Goal: Task Accomplishment & Management: Complete application form

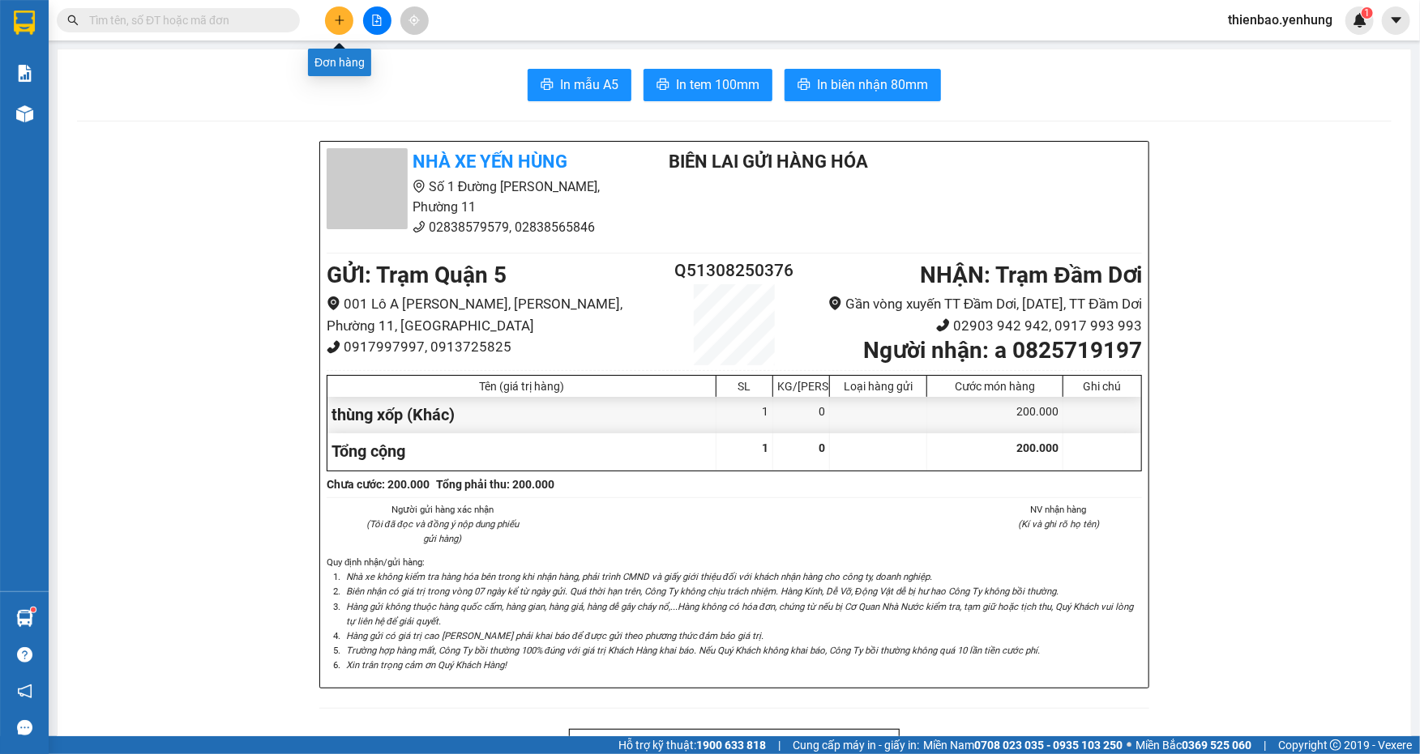
click at [341, 10] on button at bounding box center [339, 20] width 28 height 28
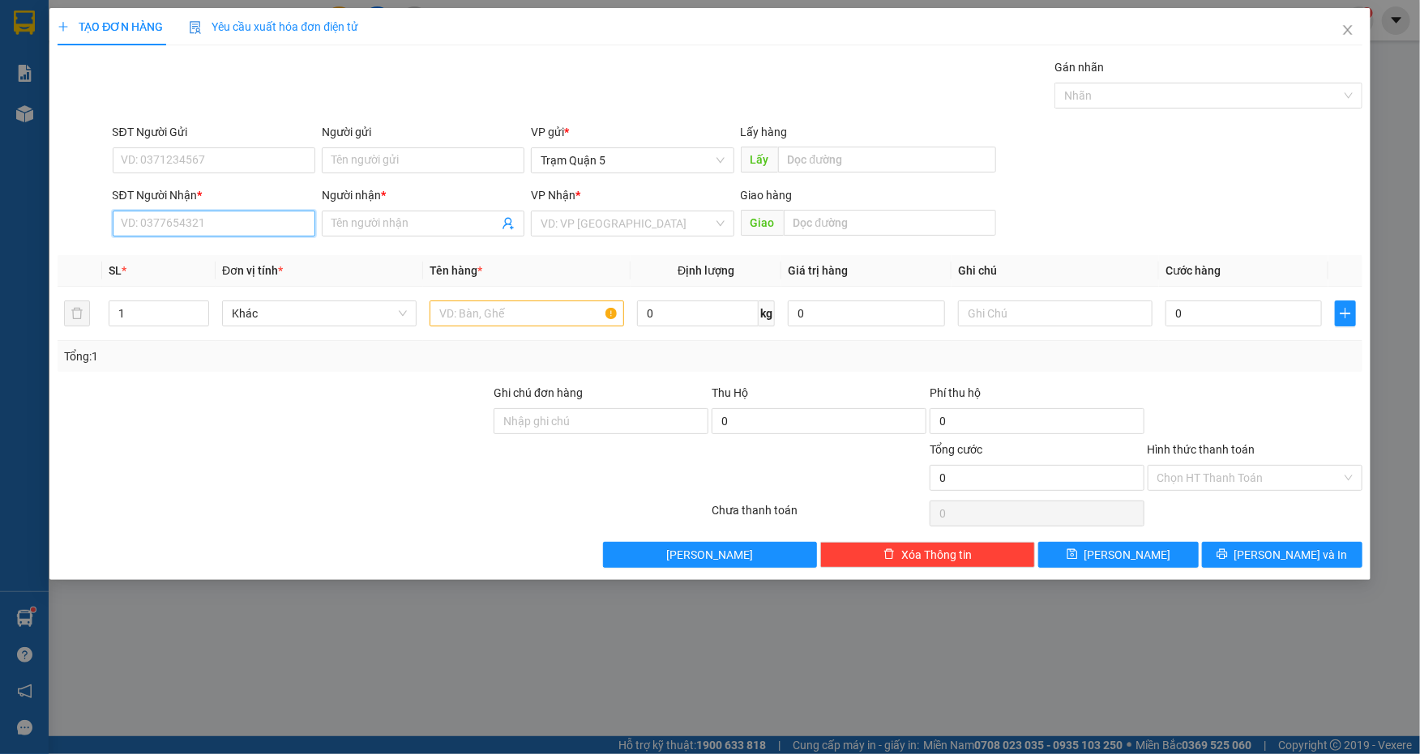
click at [236, 227] on input "SĐT Người Nhận *" at bounding box center [214, 224] width 203 height 26
type input "000000000000"
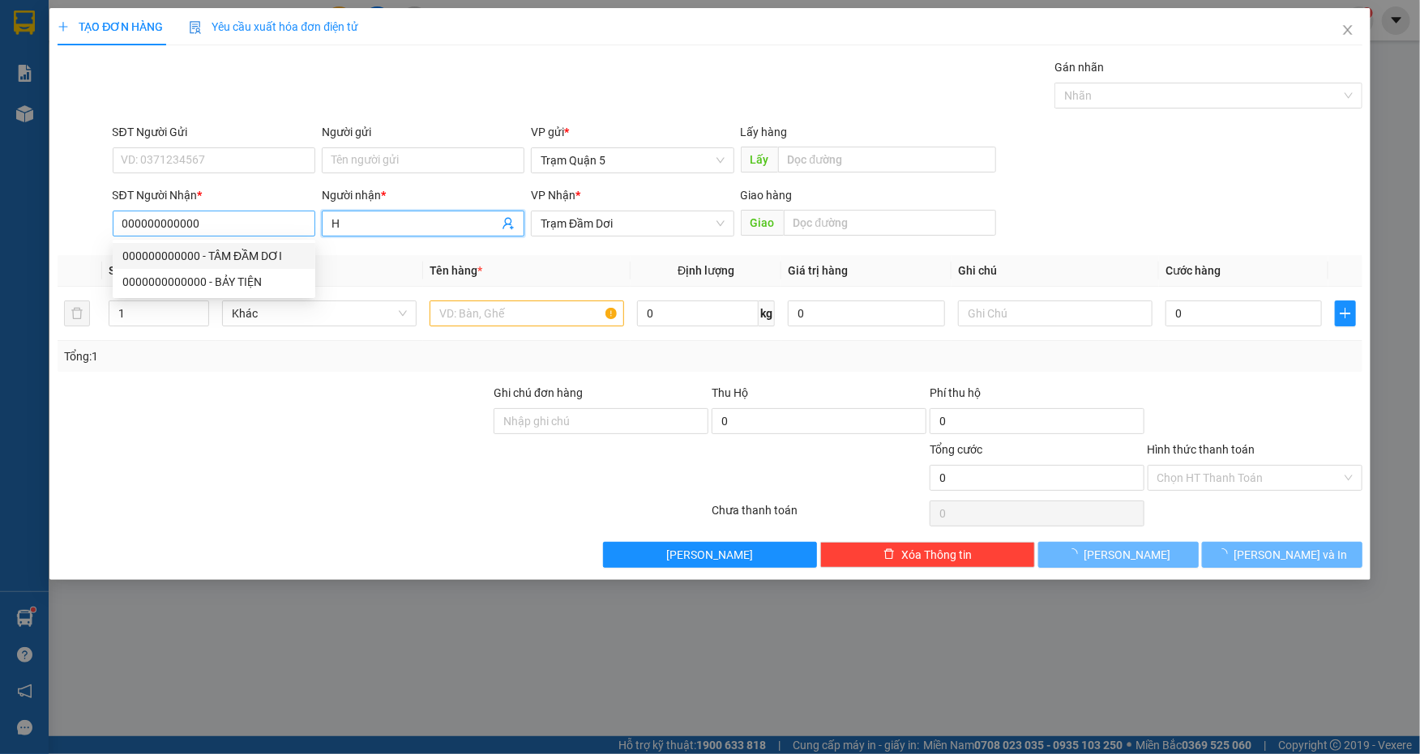
type input "HO"
type input "100.000"
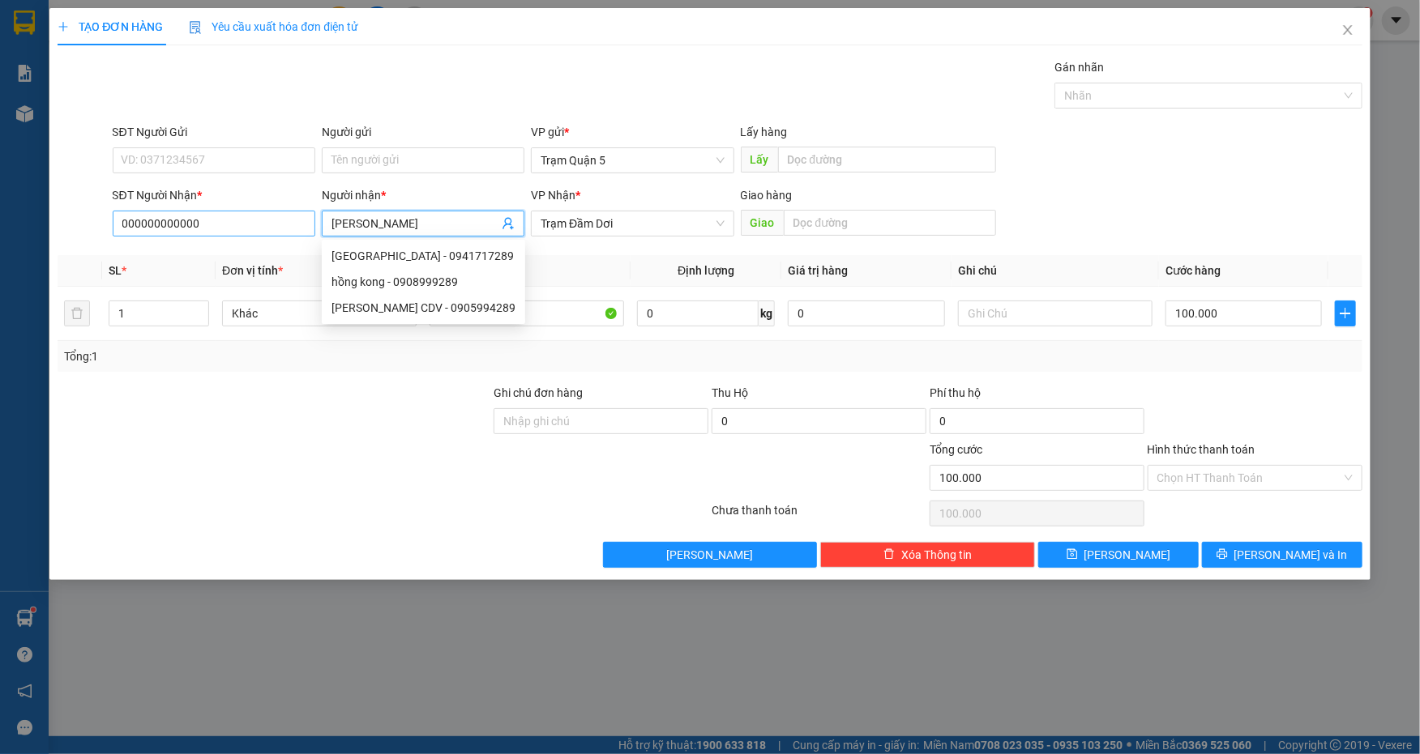
type input "[PERSON_NAME]"
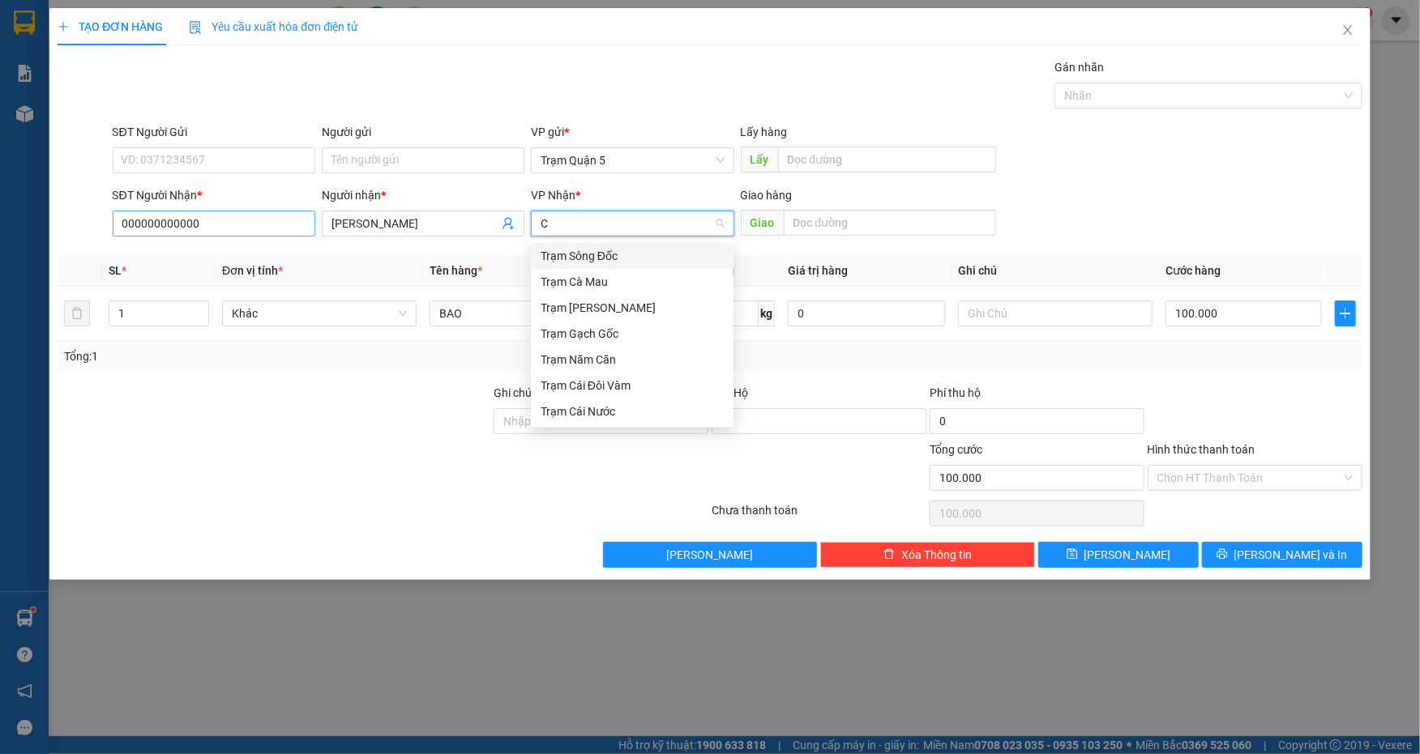
type input "CD"
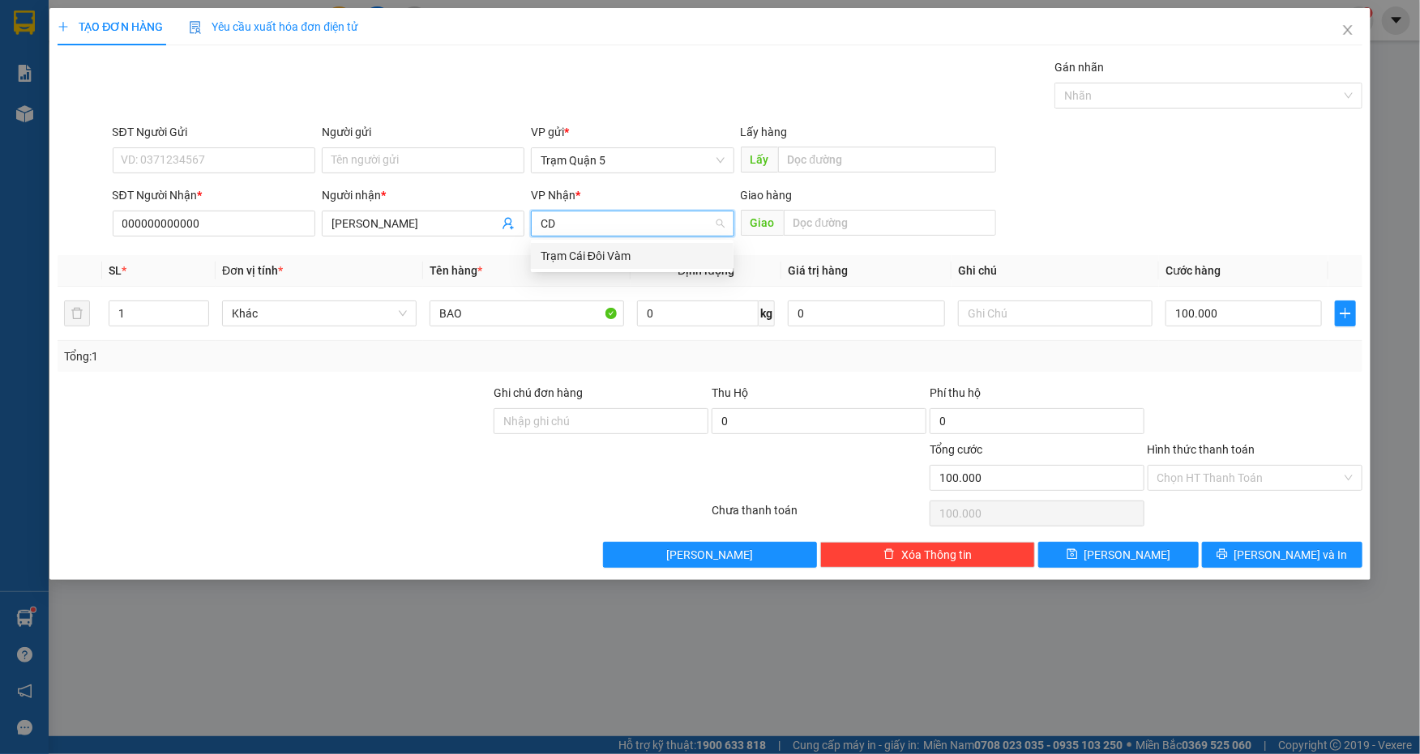
click at [593, 257] on div "Trạm Cái Đôi Vàm" at bounding box center [632, 256] width 183 height 18
click at [45, 297] on div "TẠO ĐƠN HÀNG Yêu cầu xuất hóa đơn điện tử Transit Pickup Surcharge Ids Transit …" at bounding box center [710, 377] width 1420 height 754
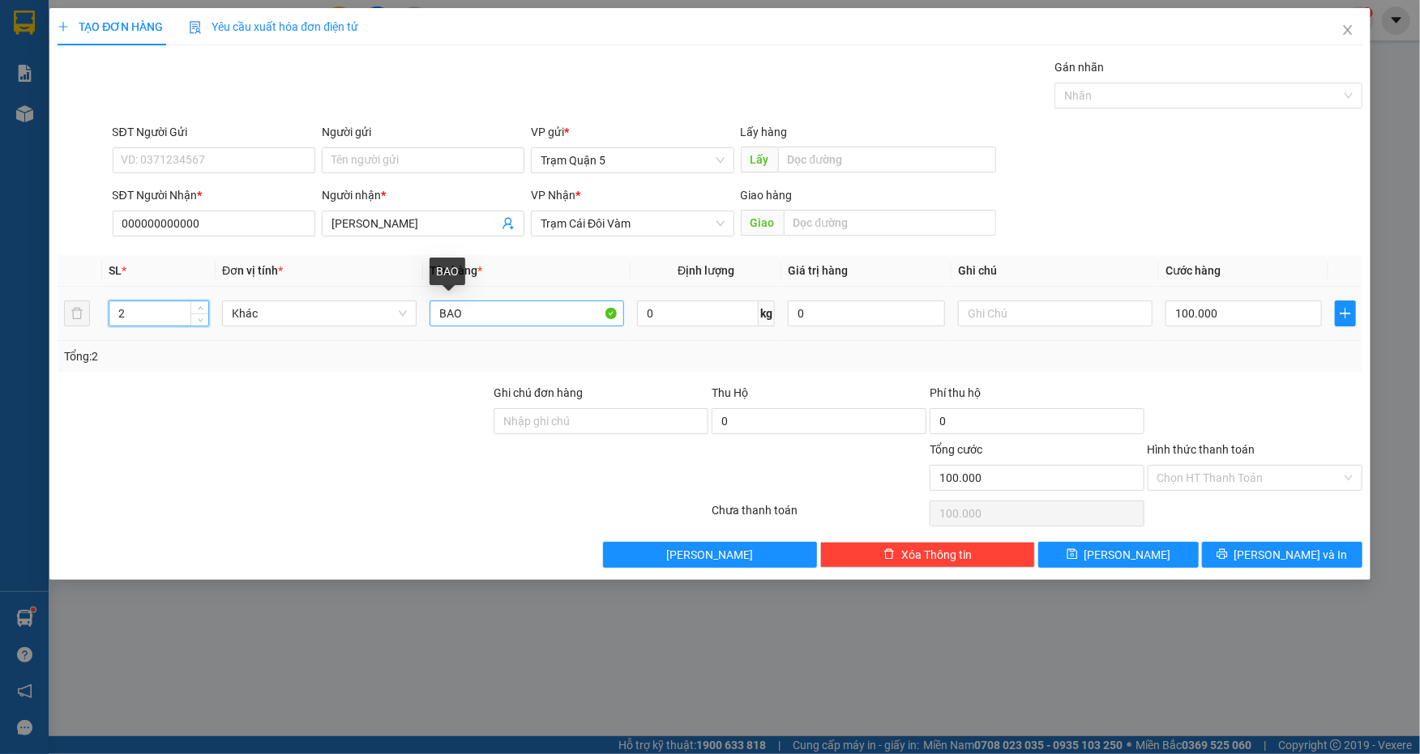
type input "2"
drag, startPoint x: 444, startPoint y: 302, endPoint x: 270, endPoint y: 302, distance: 174.2
click at [270, 302] on tr "2 Khác BAO 0 kg 0 100.000" at bounding box center [710, 314] width 1304 height 54
type input "KIỆN"
click at [1204, 307] on input "100.000" at bounding box center [1243, 314] width 156 height 26
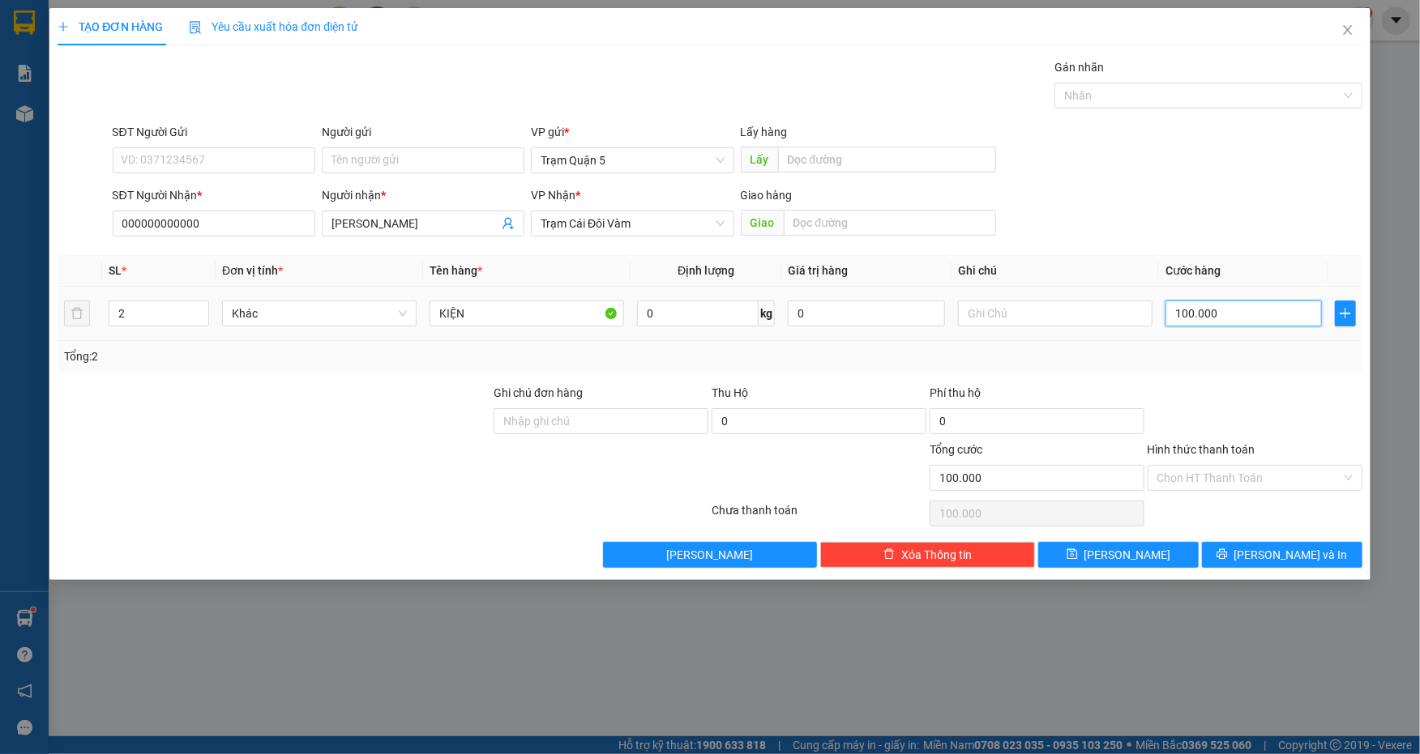
type input "1"
type input "10"
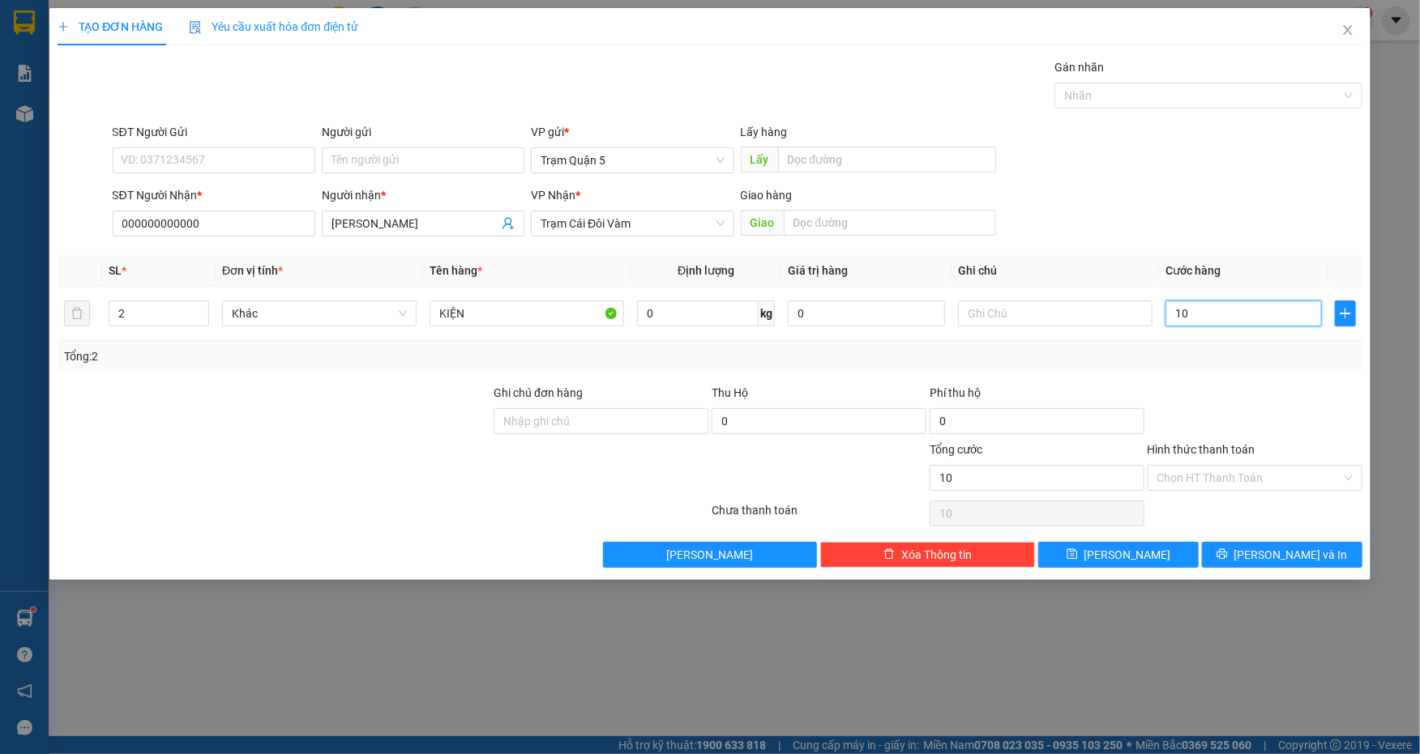
type input "10"
type input "10.000"
drag, startPoint x: 1278, startPoint y: 363, endPoint x: 1249, endPoint y: 334, distance: 41.3
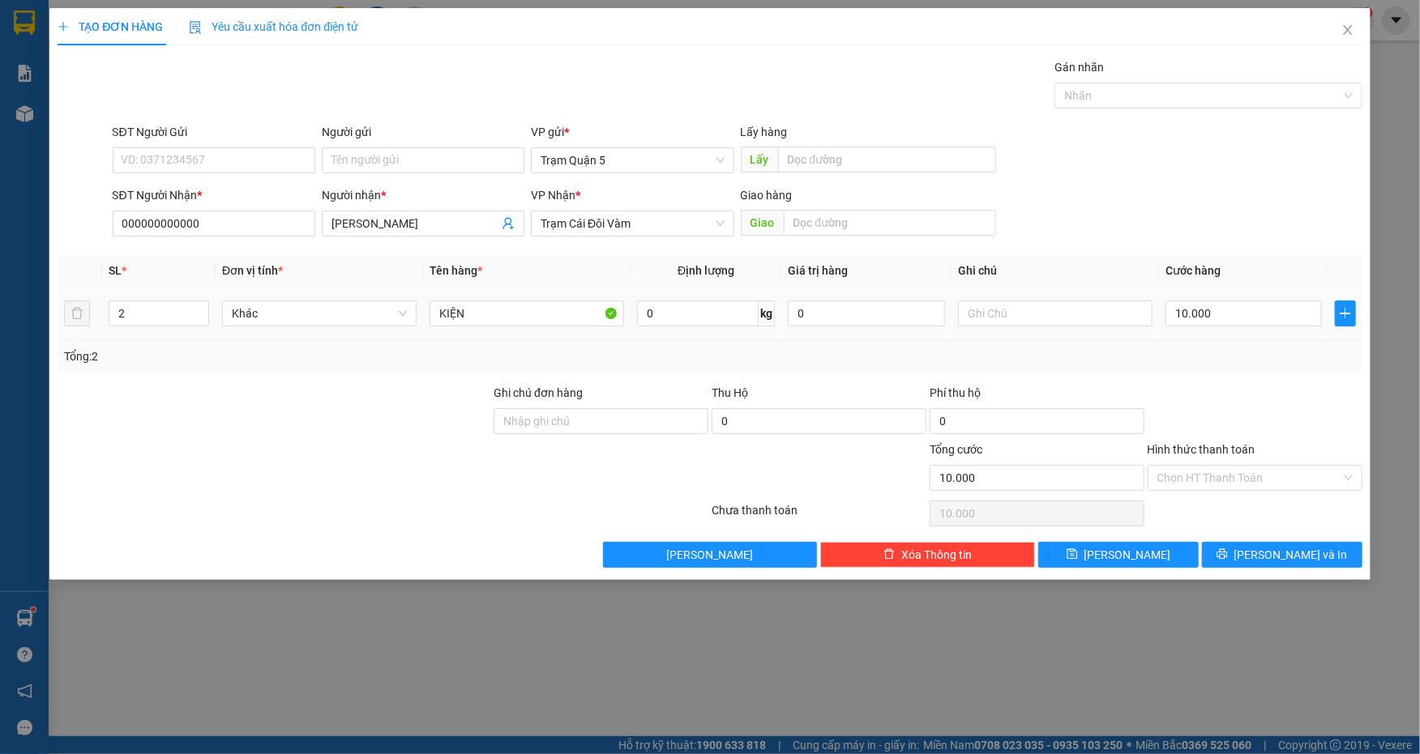
click at [1273, 360] on div "Tổng: 2" at bounding box center [709, 357] width 1291 height 18
click at [1241, 326] on div "10.000" at bounding box center [1243, 313] width 156 height 32
click at [1238, 318] on input "10.000" at bounding box center [1243, 314] width 156 height 26
type input "1"
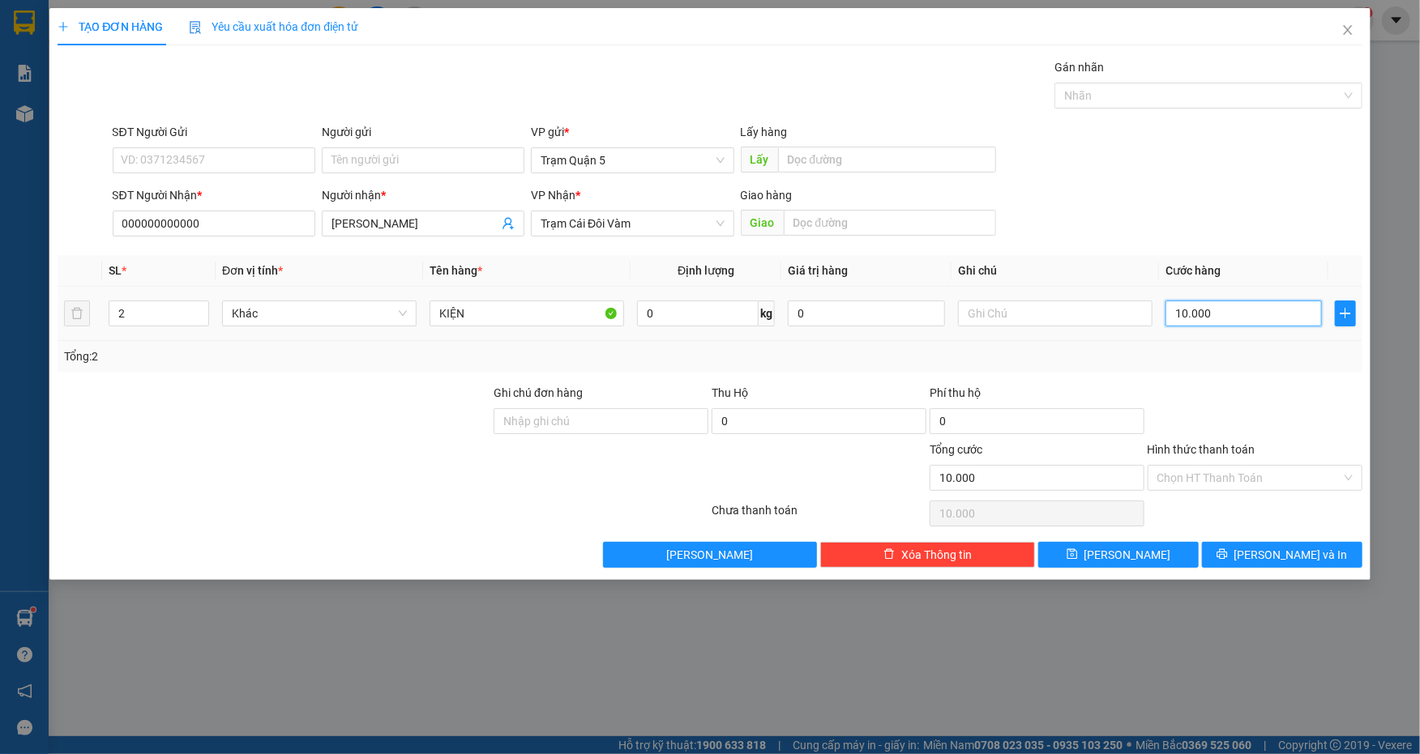
type input "1"
type input "12"
type input "120"
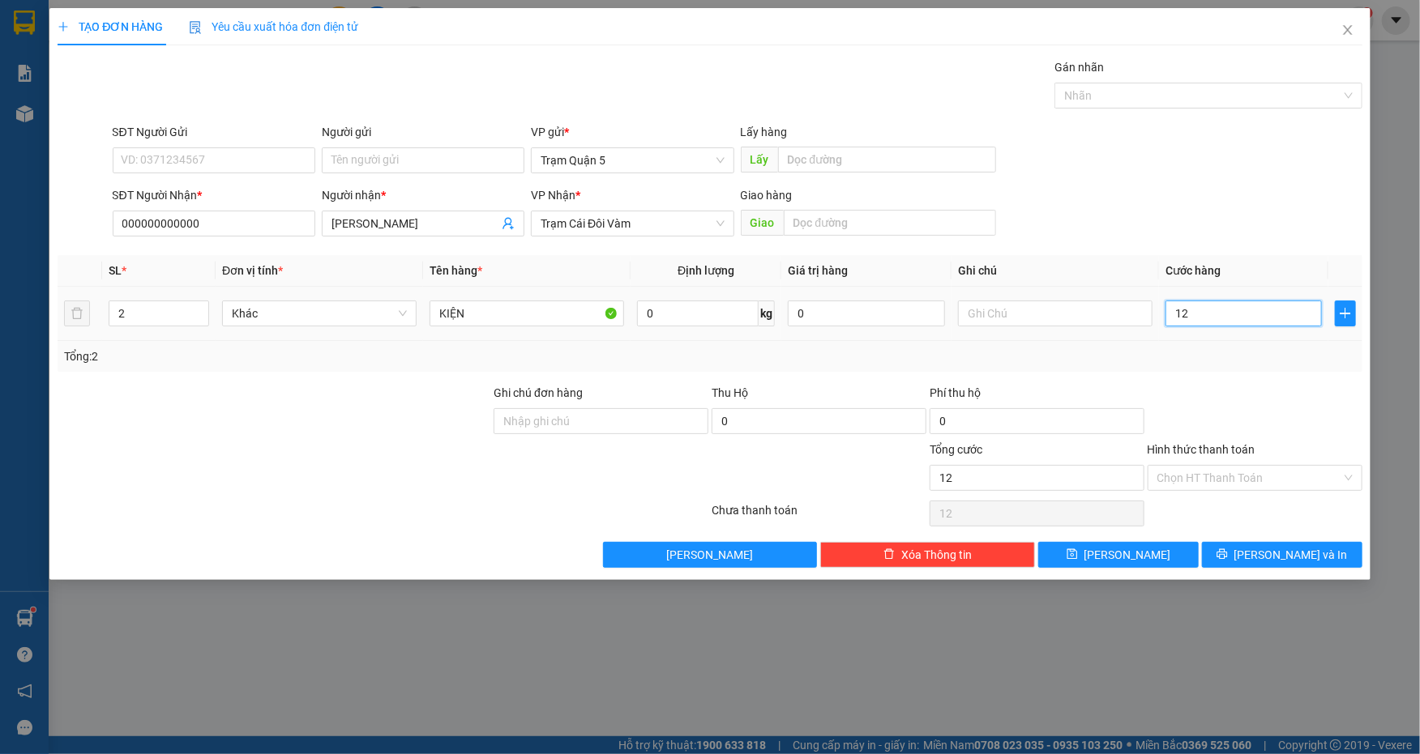
type input "120"
drag, startPoint x: 1213, startPoint y: 310, endPoint x: 1007, endPoint y: 349, distance: 209.5
click at [1008, 349] on div "SL * Đơn vị tính * Tên hàng * Định lượng Giá trị hàng Ghi chú Cước hàng 2 Khác …" at bounding box center [710, 313] width 1304 height 117
type input "6"
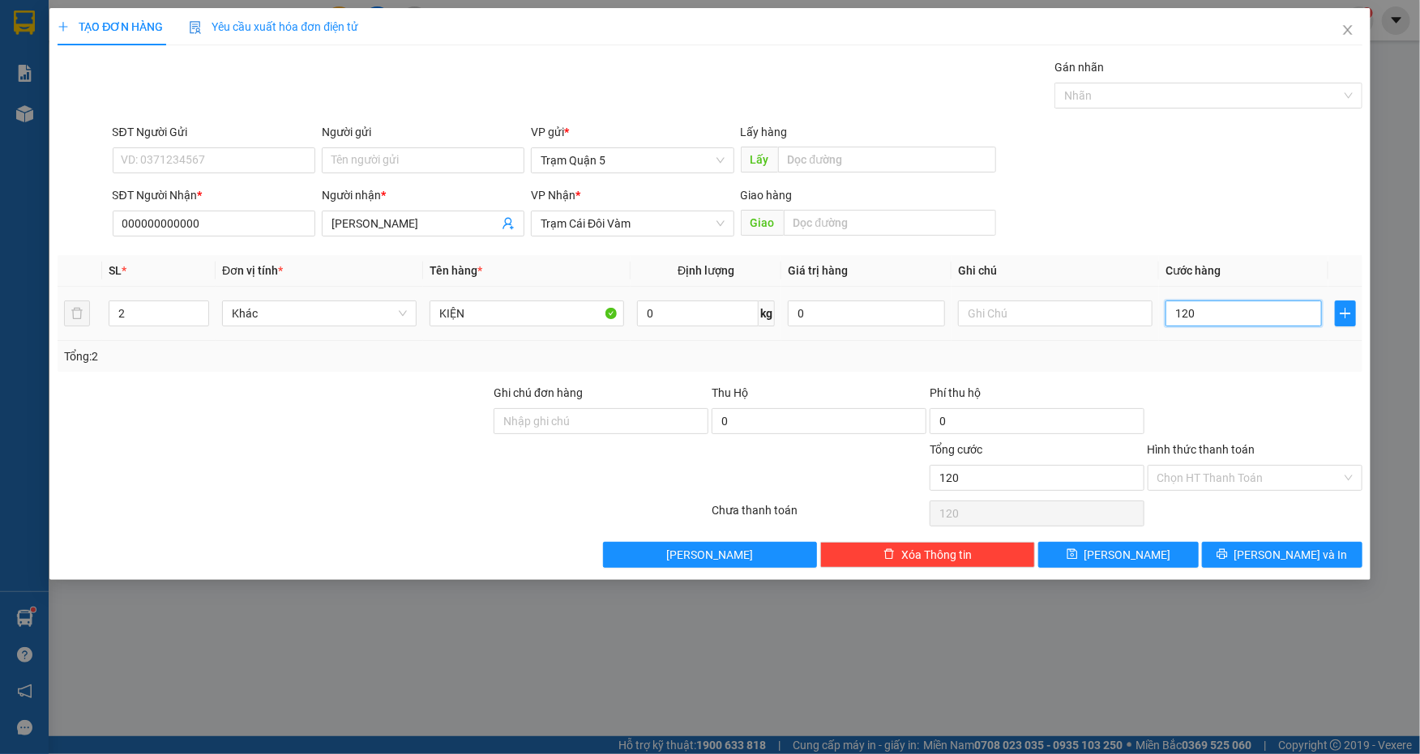
type input "6"
type input "60"
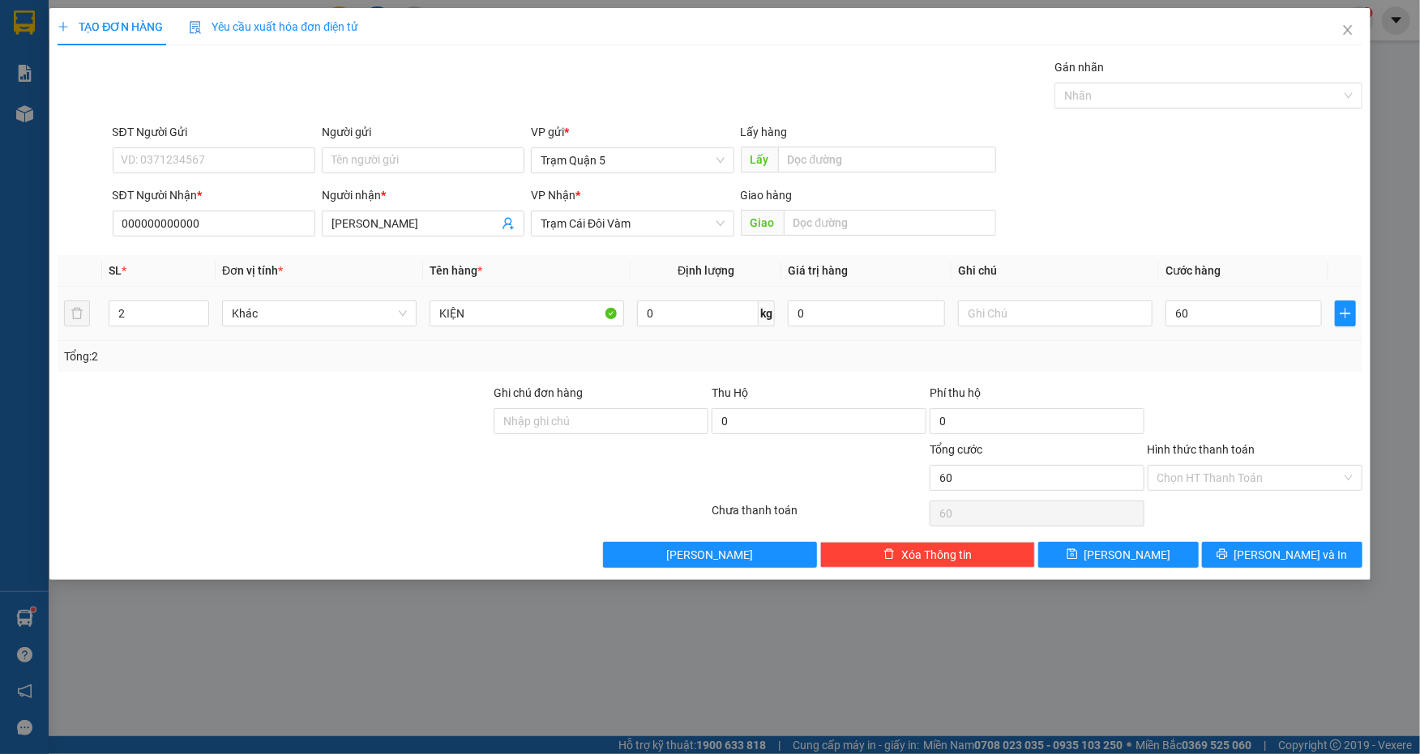
type input "60.000"
click at [1139, 340] on td at bounding box center [1054, 314] width 207 height 54
type input "1"
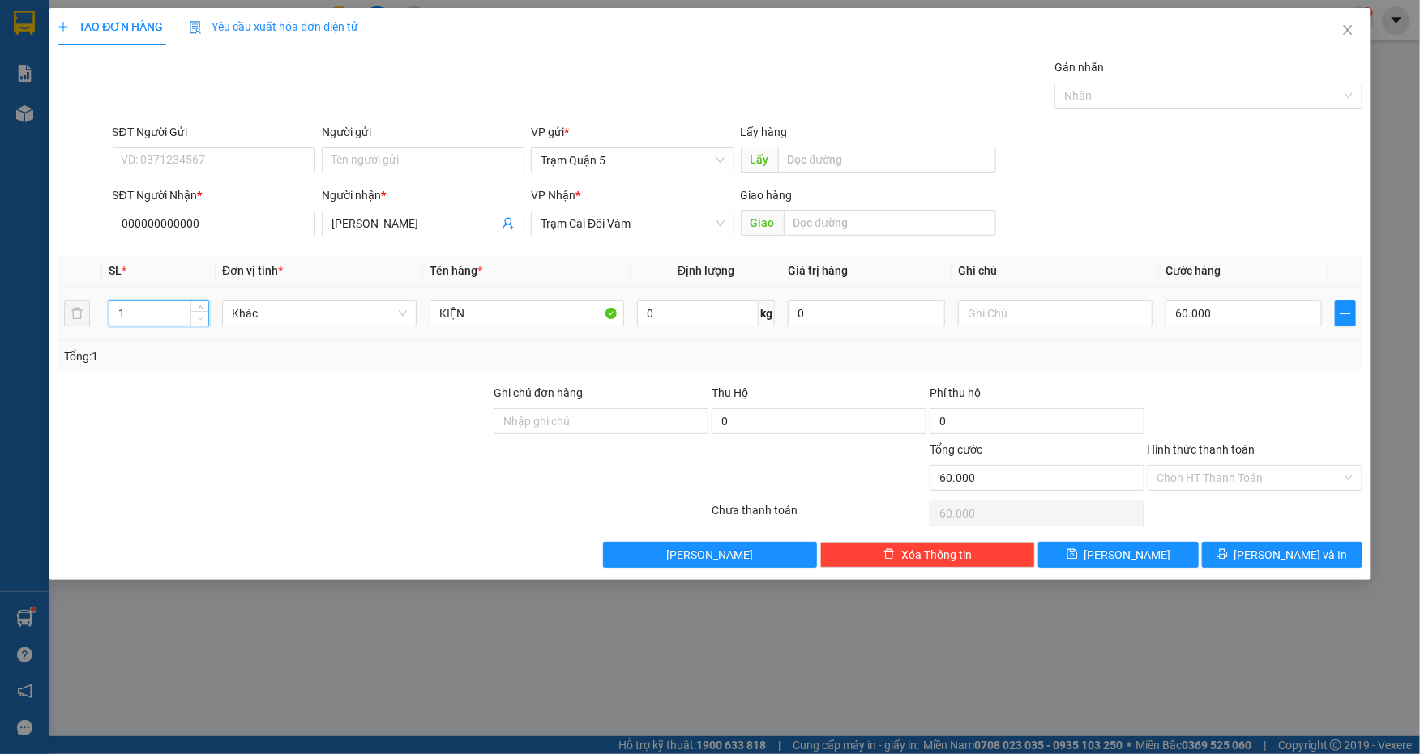
click at [198, 324] on span "Decrease Value" at bounding box center [199, 318] width 18 height 15
drag, startPoint x: 462, startPoint y: 306, endPoint x: 183, endPoint y: 289, distance: 279.2
click at [183, 292] on tr "1 Khác KIỆN 0 kg 0 60.000" at bounding box center [710, 314] width 1304 height 54
type input "CUỘN"
click at [1259, 562] on button "[PERSON_NAME] và In" at bounding box center [1282, 555] width 160 height 26
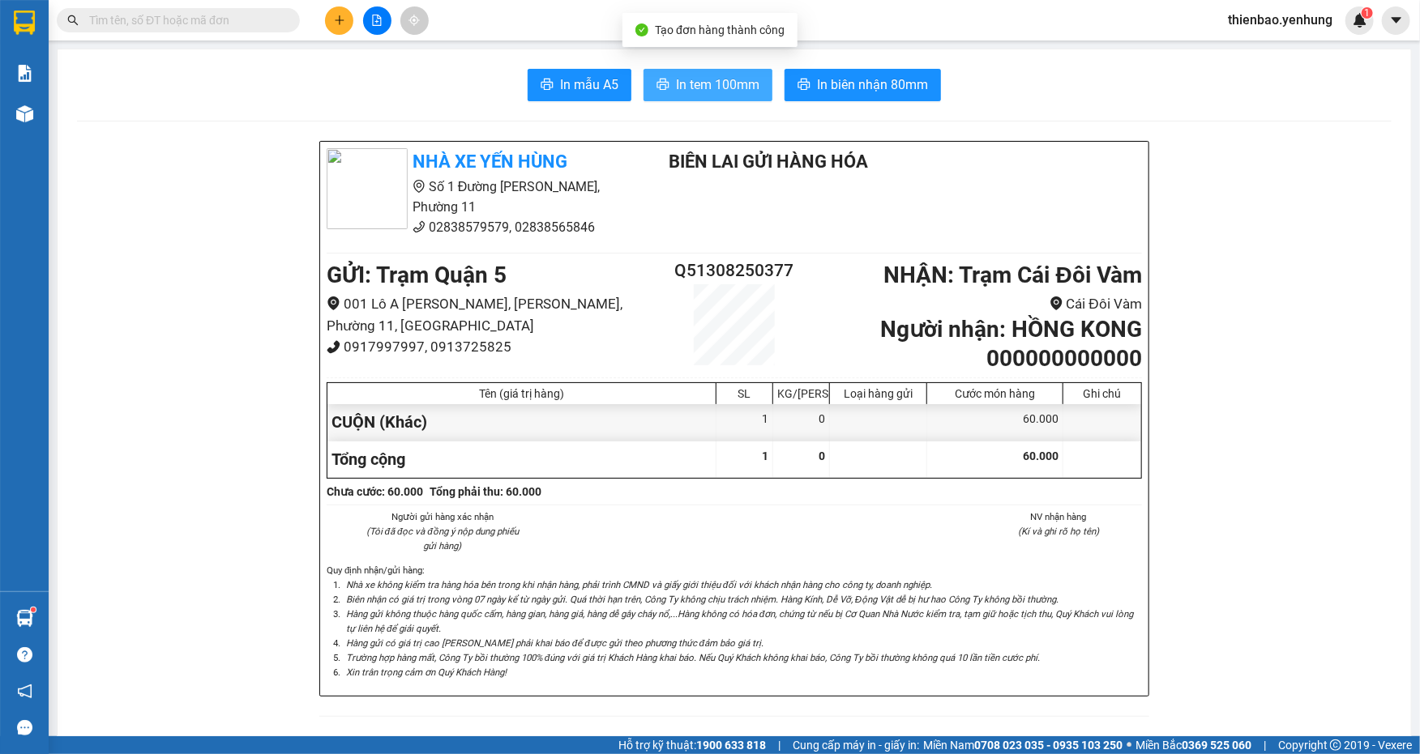
click at [698, 76] on span "In tem 100mm" at bounding box center [717, 85] width 83 height 20
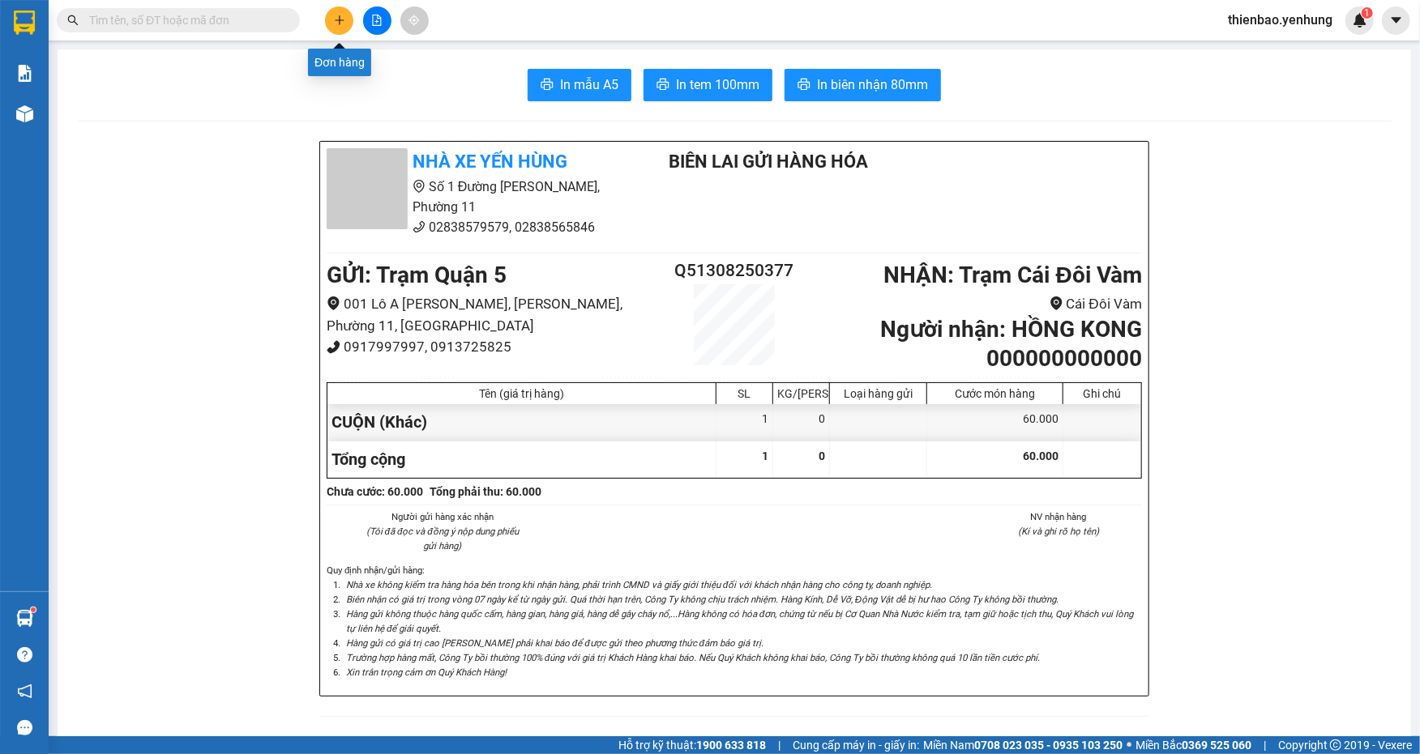
click at [339, 32] on button at bounding box center [339, 20] width 28 height 28
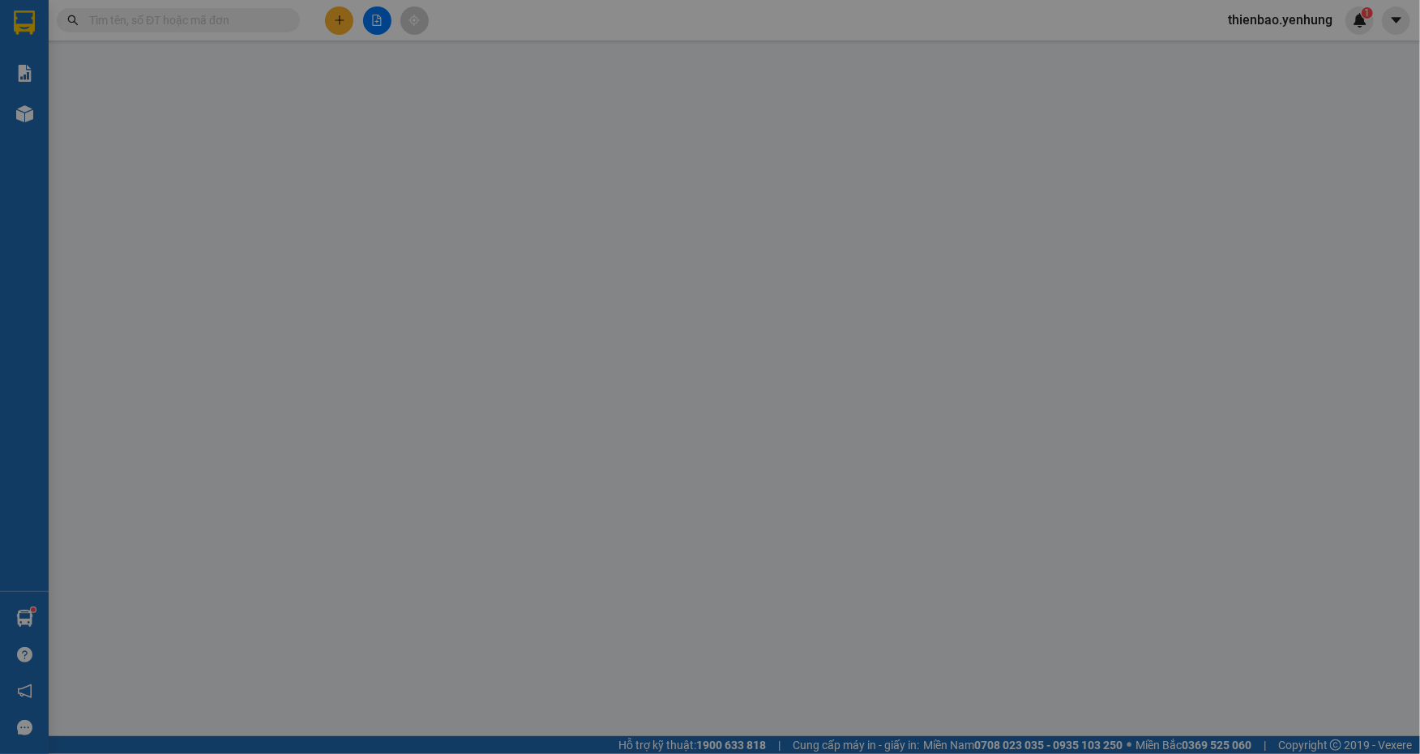
click at [339, 28] on span "Yêu cầu xuất hóa đơn điện tử" at bounding box center [273, 26] width 169 height 13
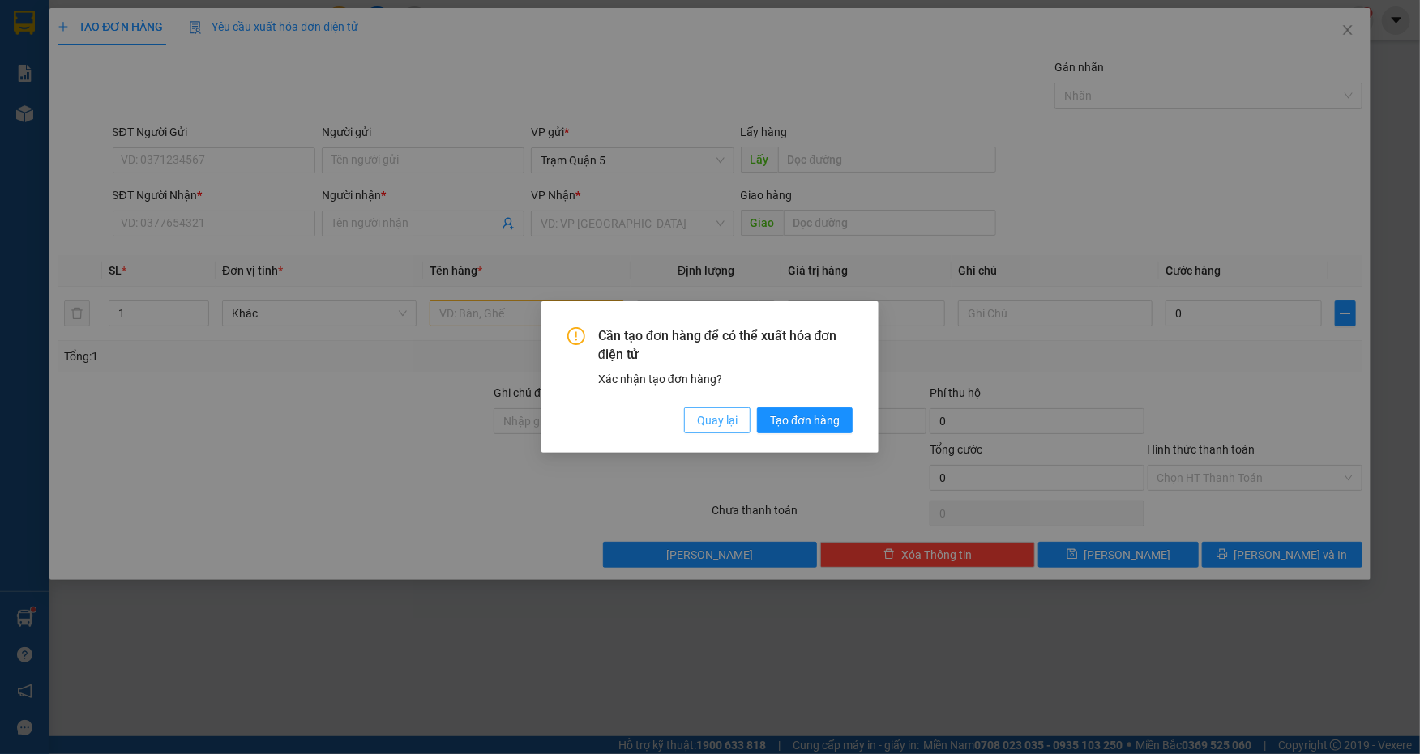
click at [724, 417] on span "Quay lại" at bounding box center [717, 421] width 41 height 18
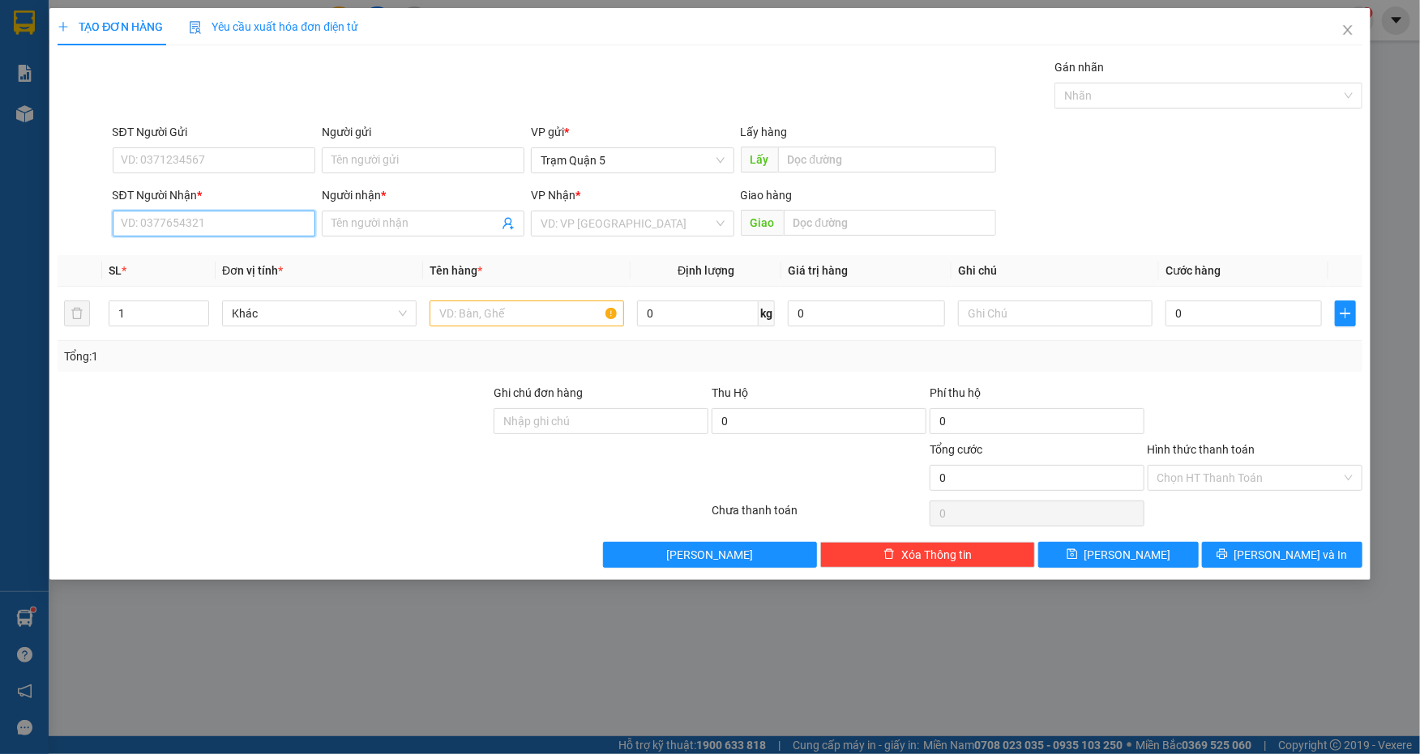
click at [290, 217] on input "SĐT Người Nhận *" at bounding box center [214, 224] width 203 height 26
type input "0942151255"
click at [193, 255] on div "0942151255 - CÔ LIỄU" at bounding box center [213, 256] width 183 height 18
type input "CÔ LIỄU"
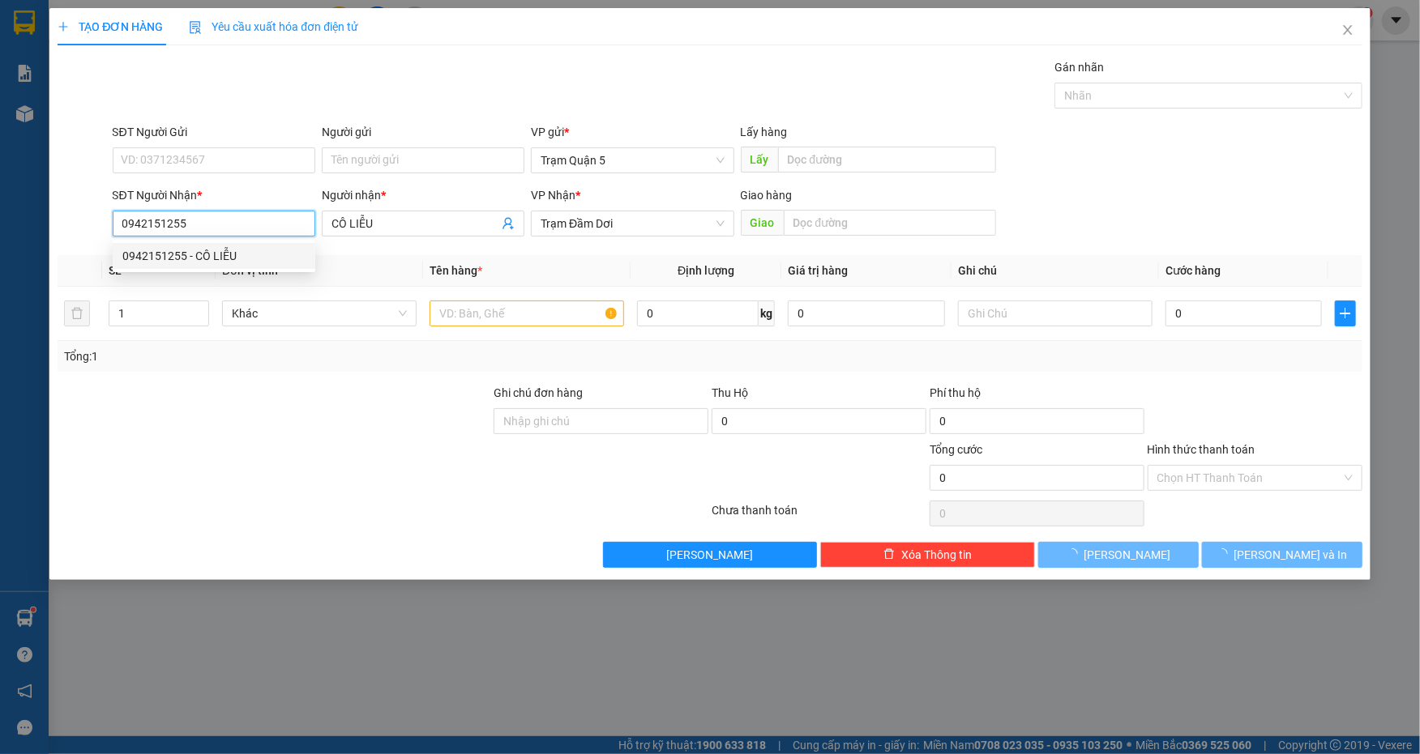
type input "40.000"
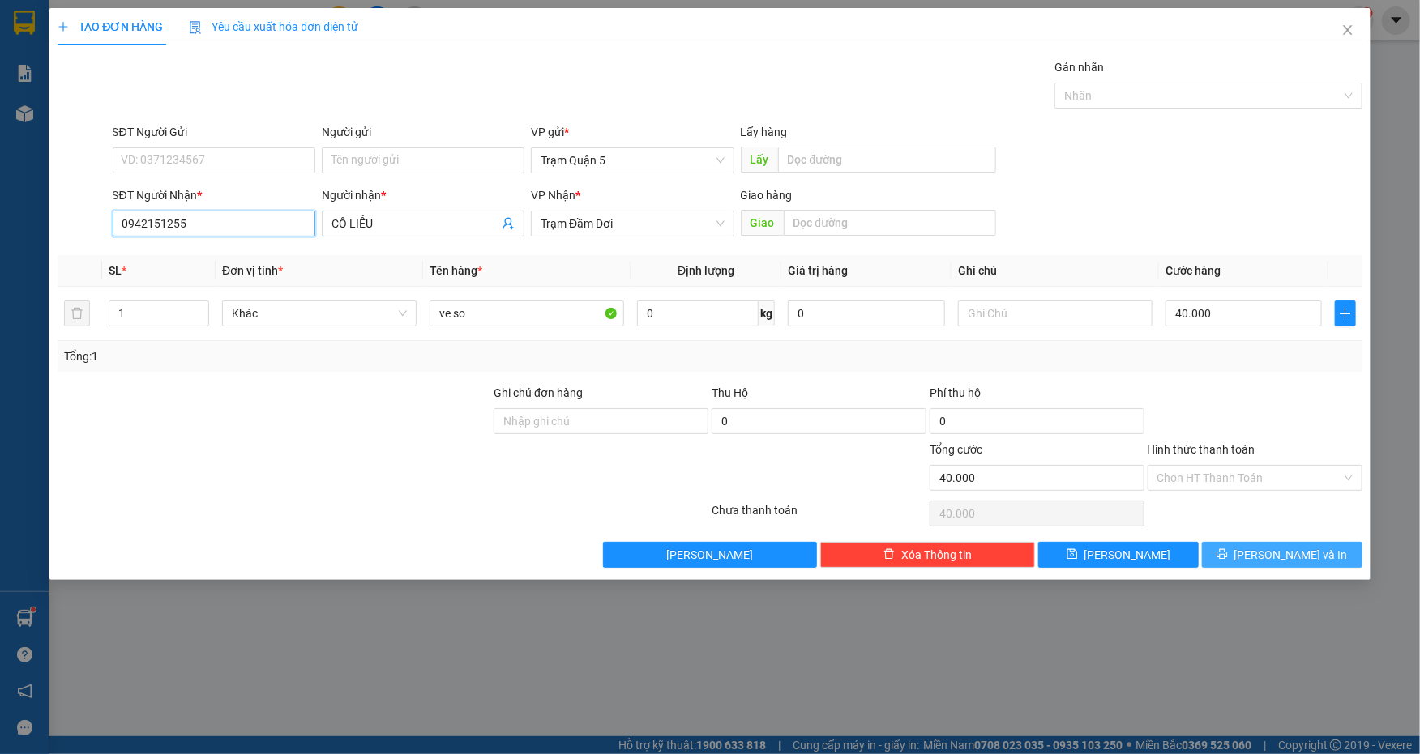
type input "0942151255"
click at [1305, 542] on button "[PERSON_NAME] và In" at bounding box center [1282, 555] width 160 height 26
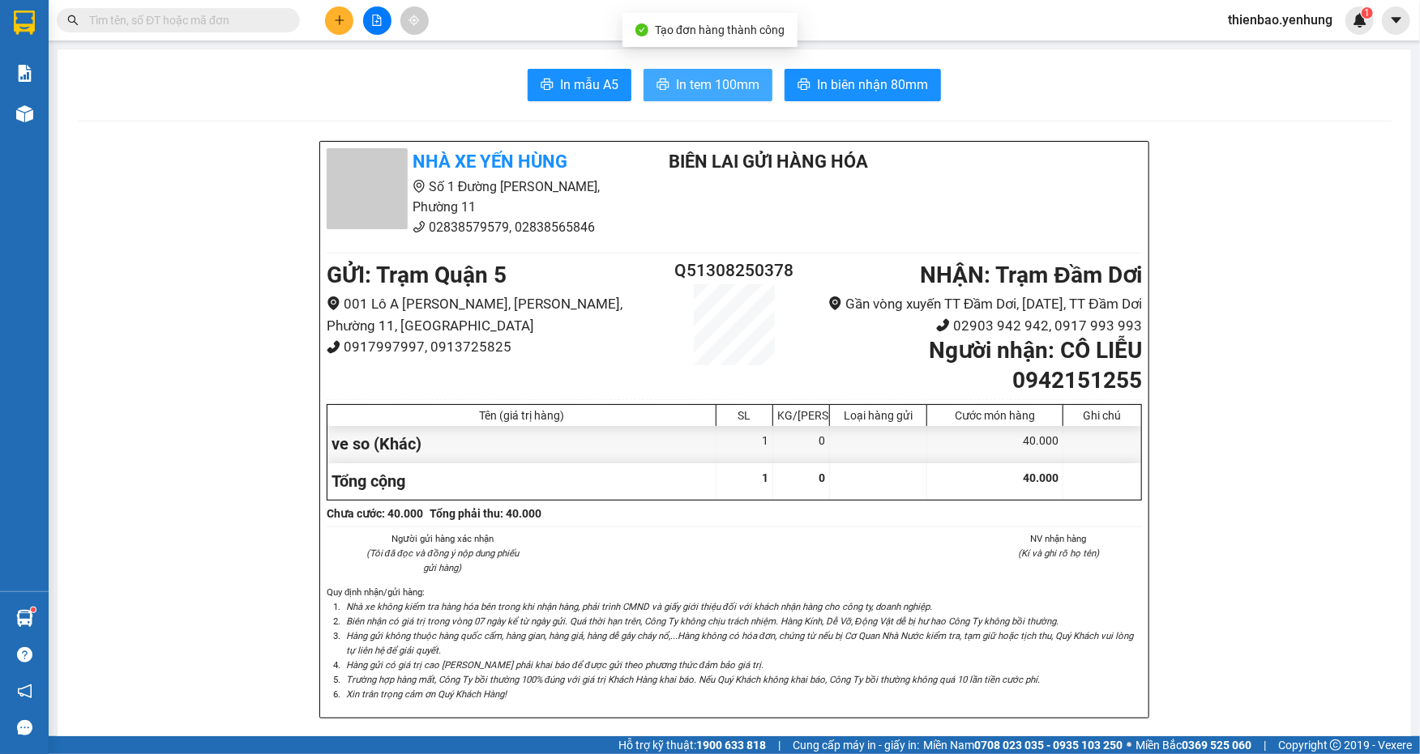
click at [712, 79] on span "In tem 100mm" at bounding box center [717, 85] width 83 height 20
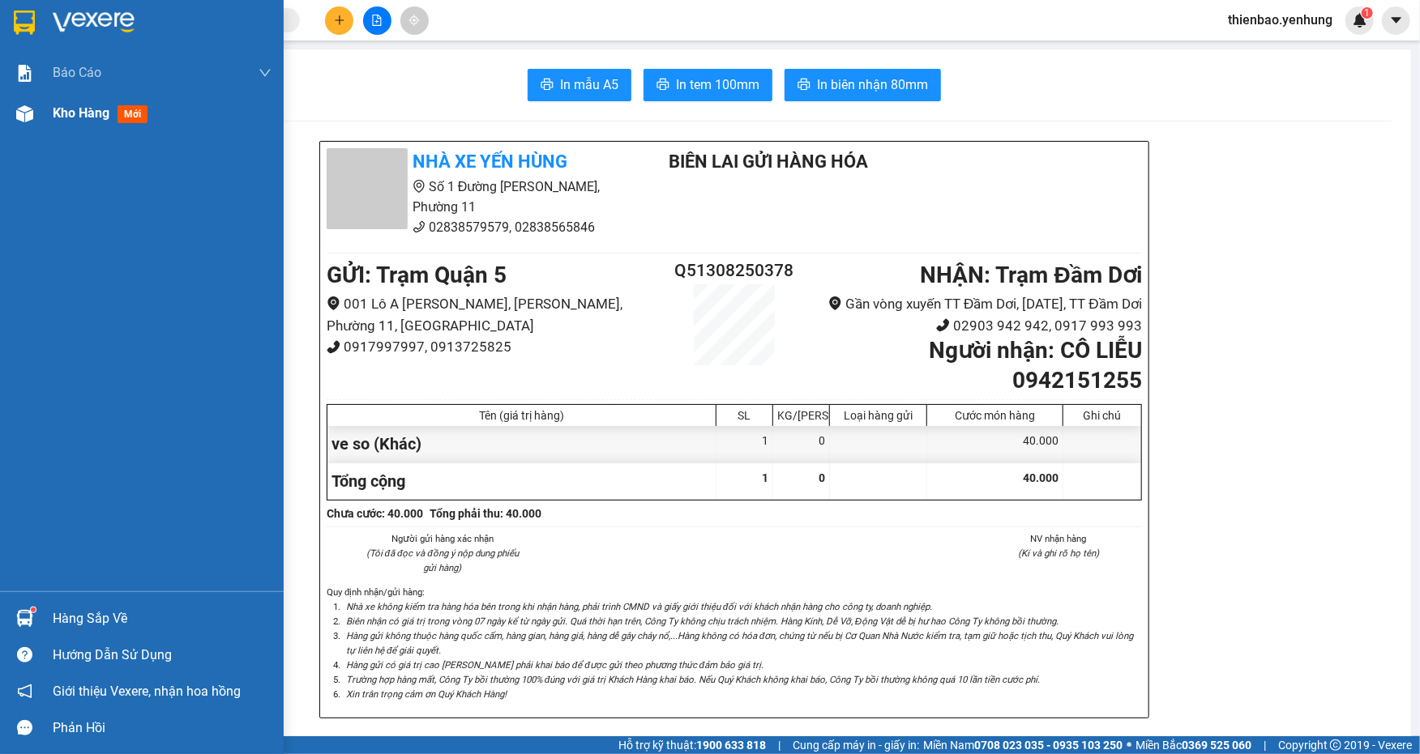
click at [27, 109] on img at bounding box center [24, 113] width 17 height 17
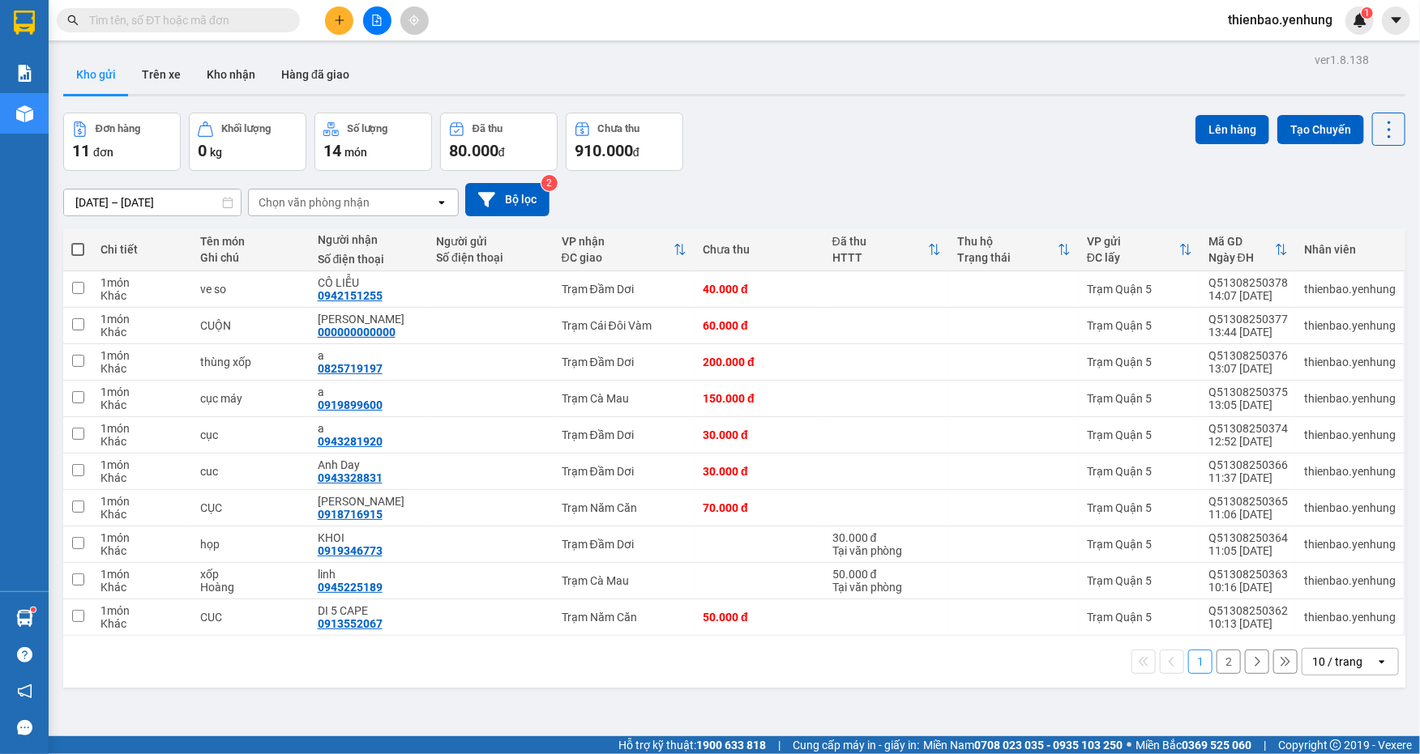
click at [1375, 659] on icon "open" at bounding box center [1381, 662] width 13 height 13
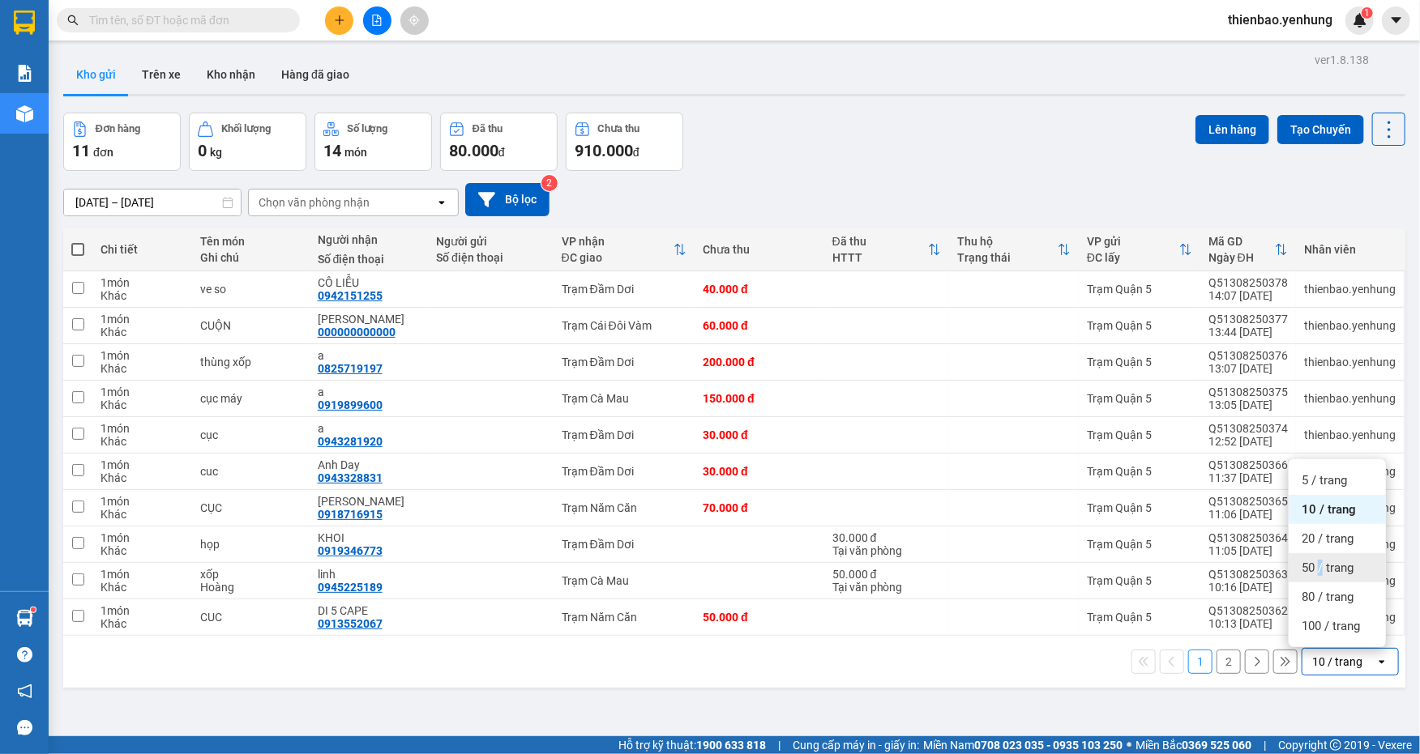
click at [1317, 566] on span "50 / trang" at bounding box center [1327, 568] width 52 height 16
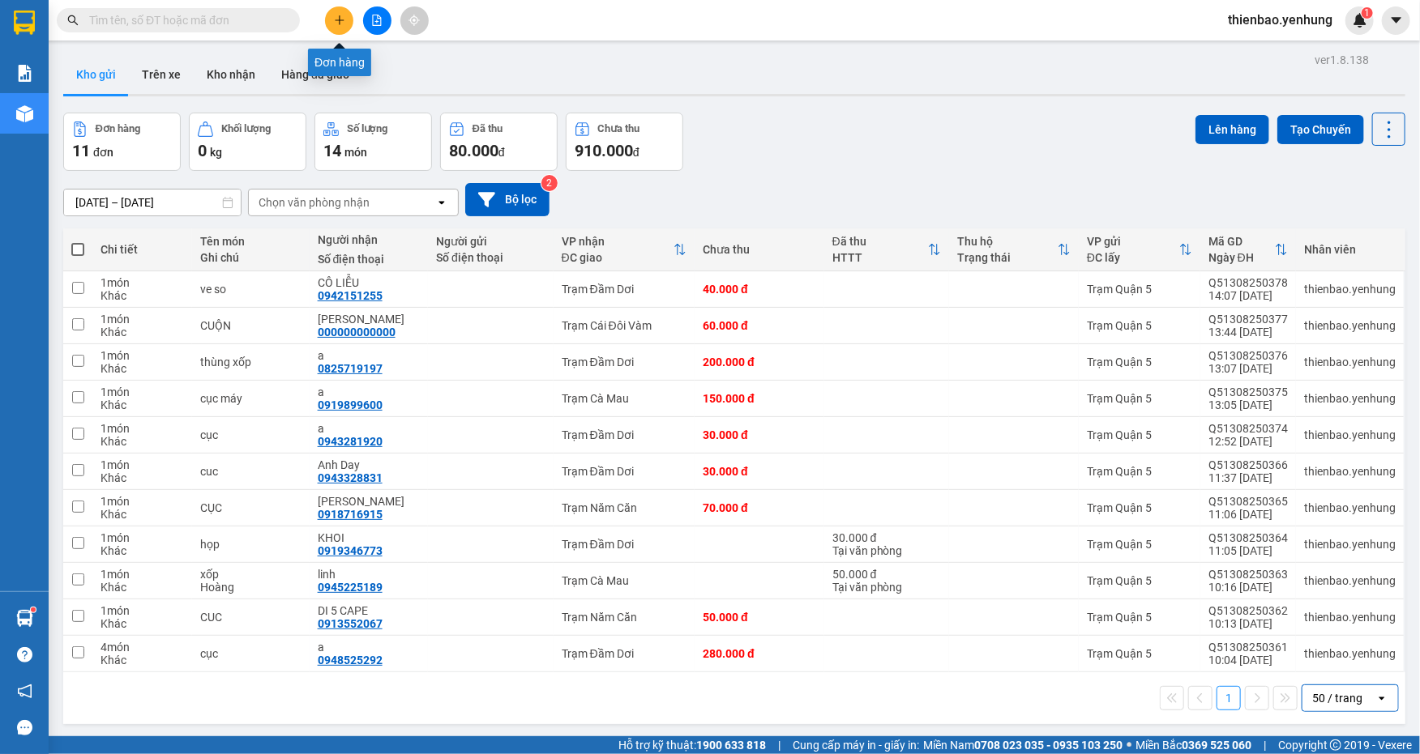
click at [341, 11] on button at bounding box center [339, 20] width 28 height 28
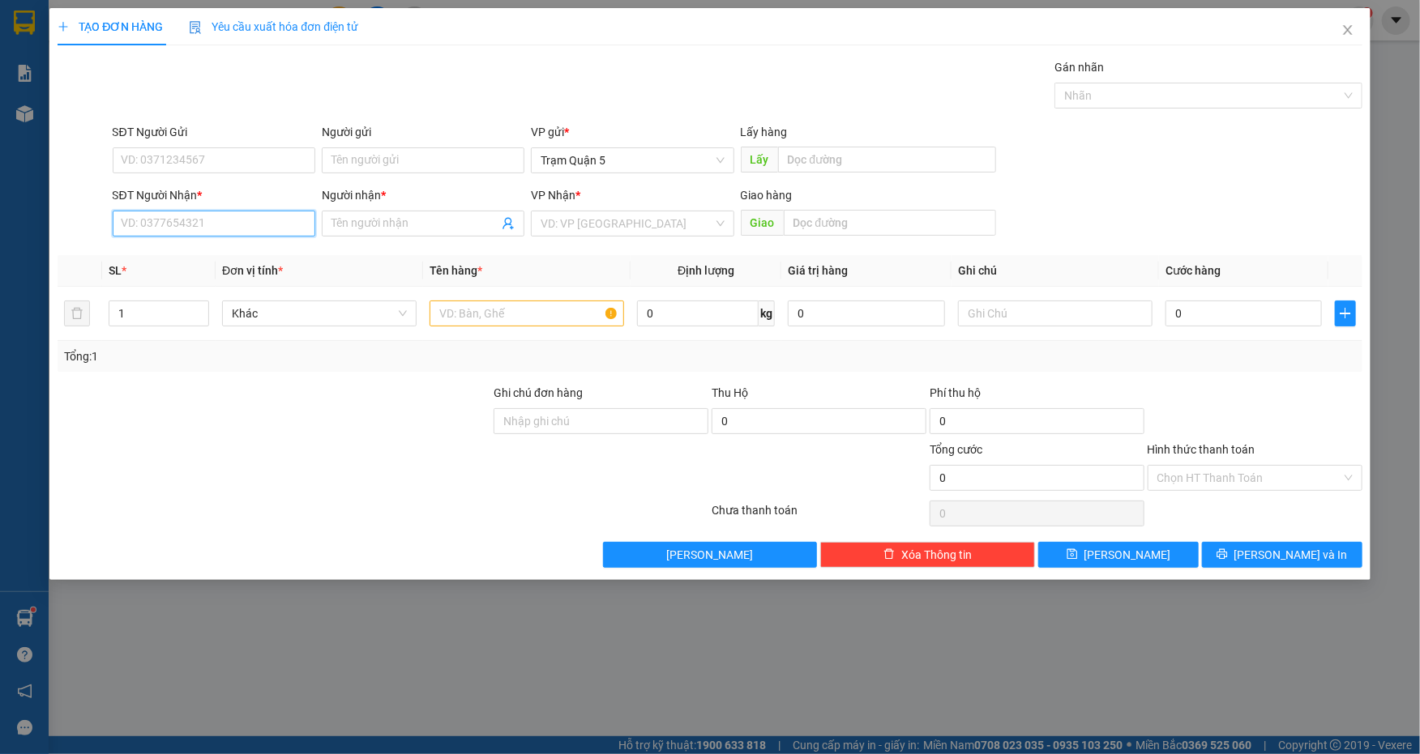
click at [245, 225] on input "SĐT Người Nhận *" at bounding box center [214, 224] width 203 height 26
type input "0966056678"
click at [263, 265] on div "0966056678 - ai" at bounding box center [214, 256] width 203 height 26
type input "ai"
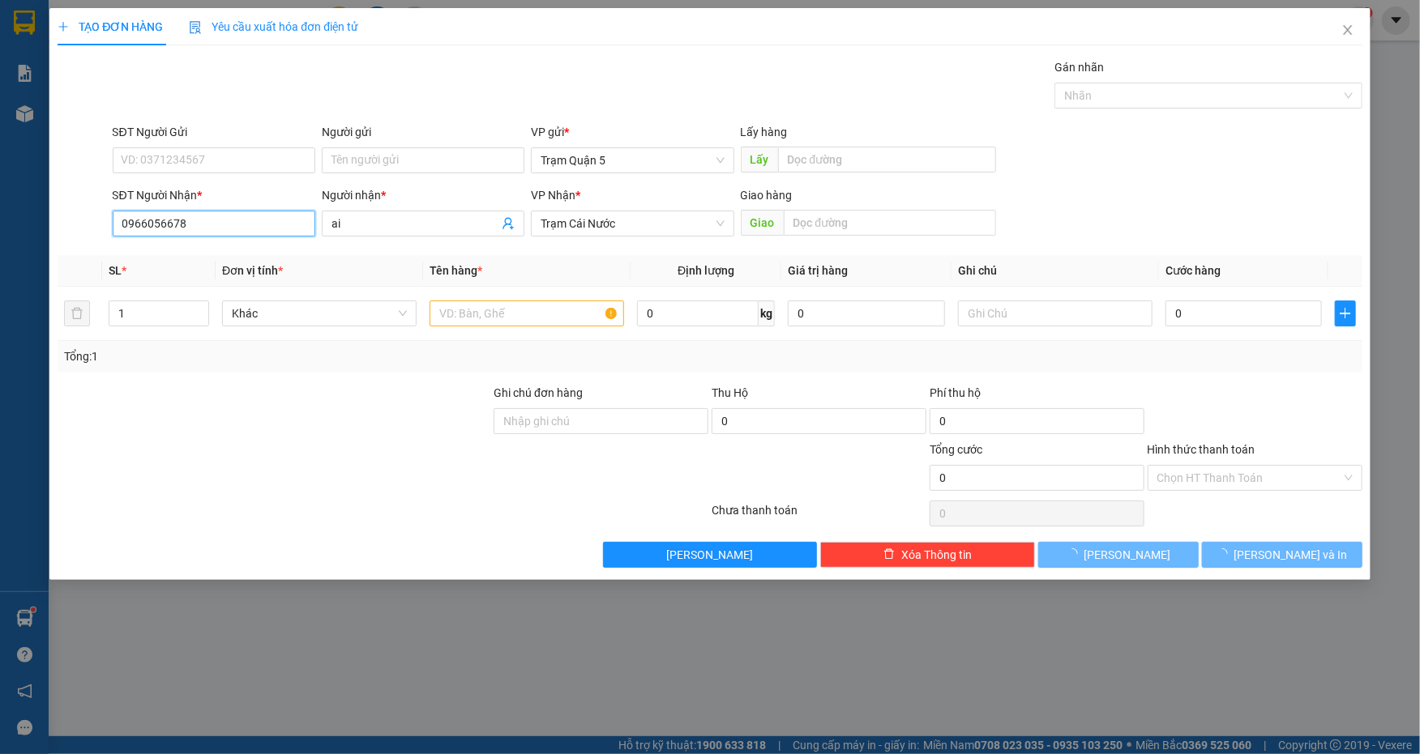
type input "60.000"
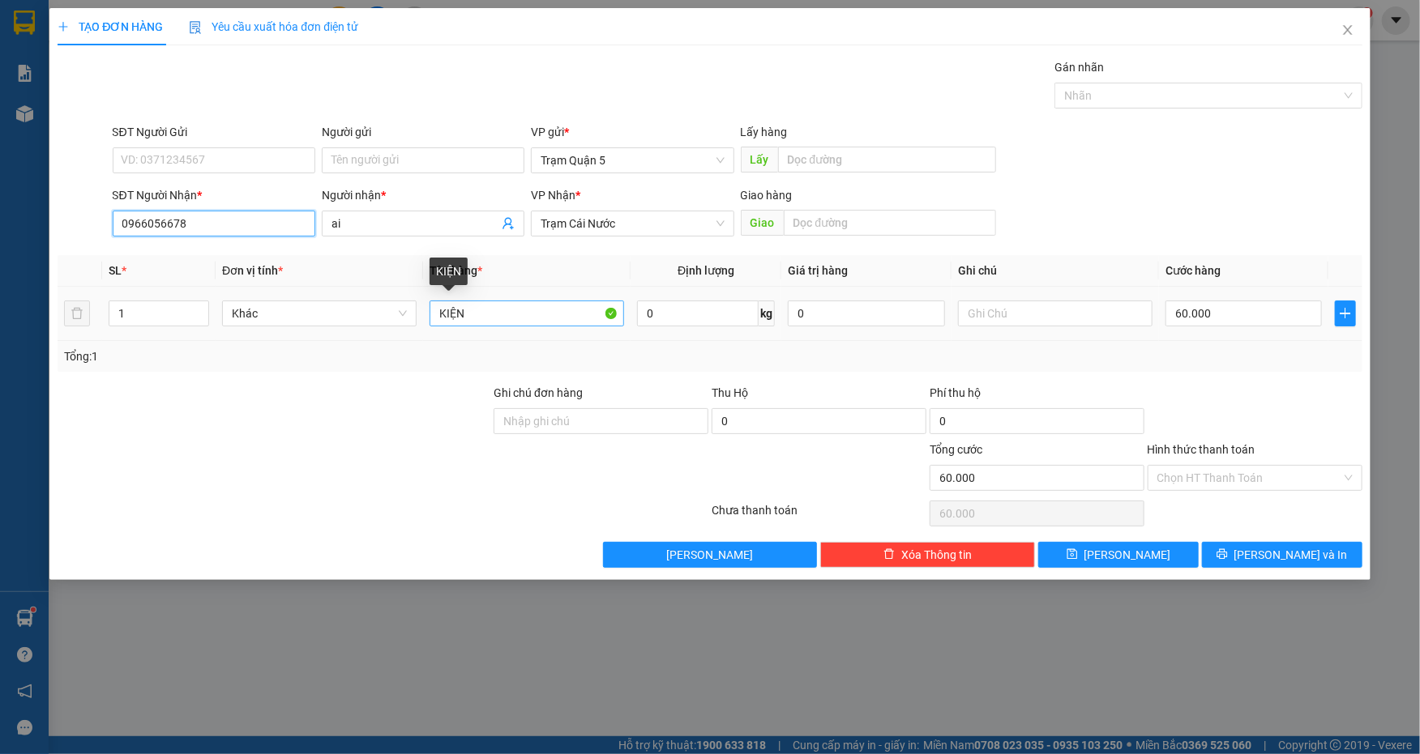
type input "0966056678"
click at [488, 314] on input "KIỆN" at bounding box center [527, 314] width 194 height 26
type input "K"
type input "CỤC NHỎ"
click at [1233, 311] on input "60.000" at bounding box center [1243, 314] width 156 height 26
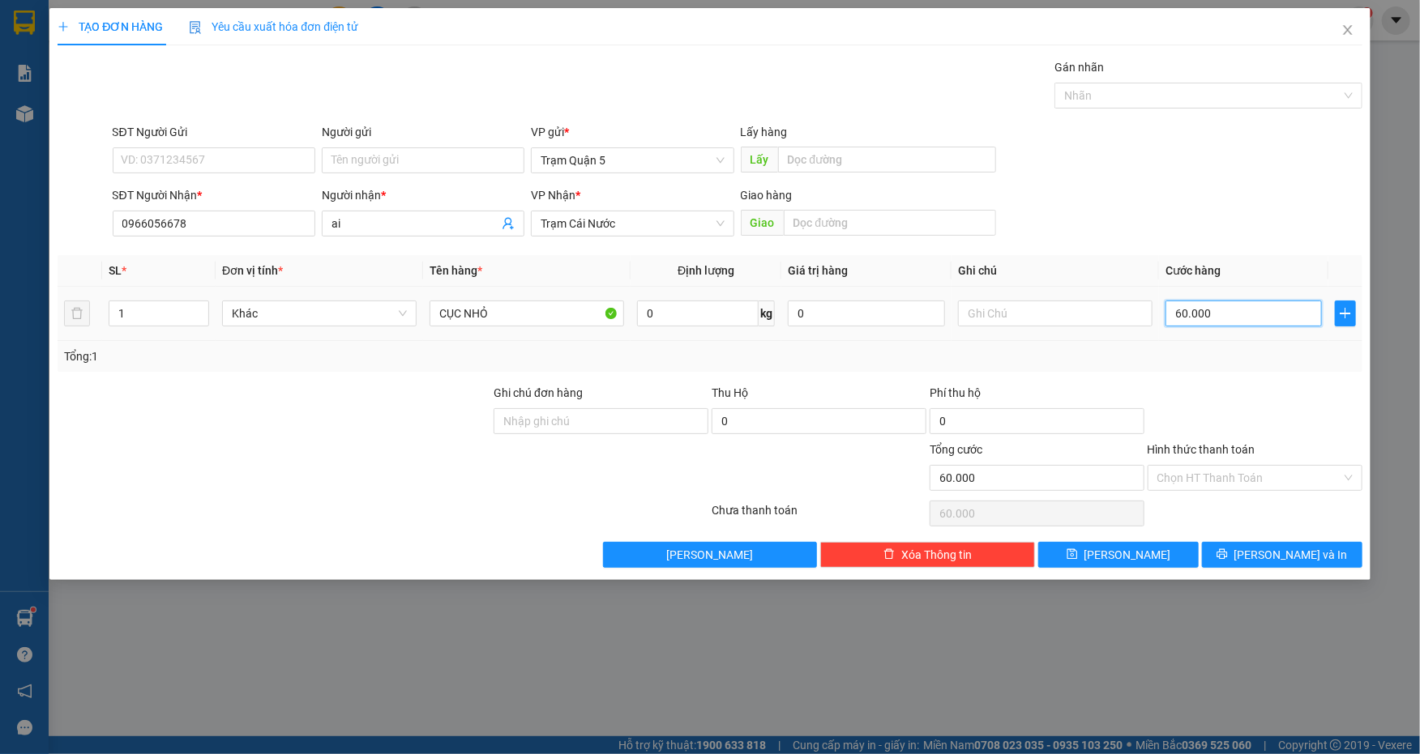
type input "0"
type input "4"
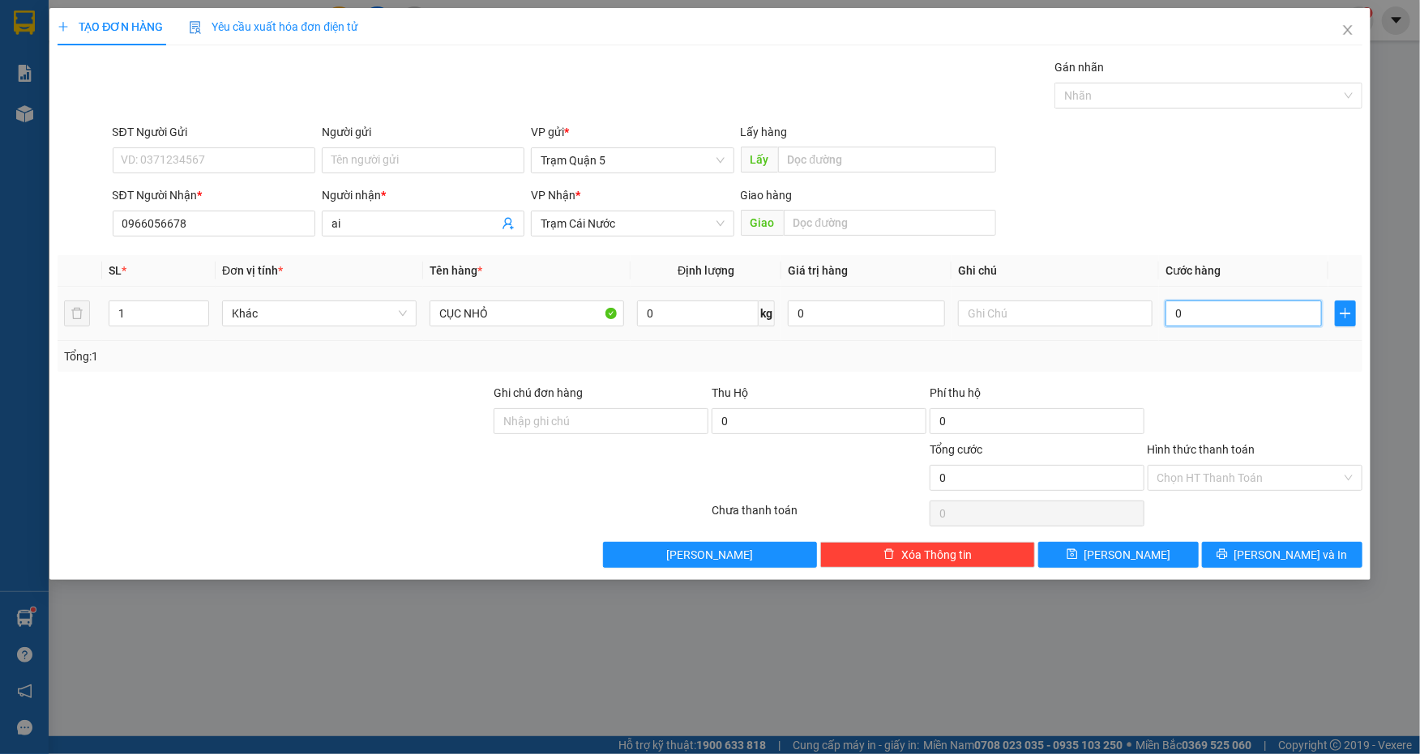
type input "04"
type input "40"
type input "040"
type input "40.000"
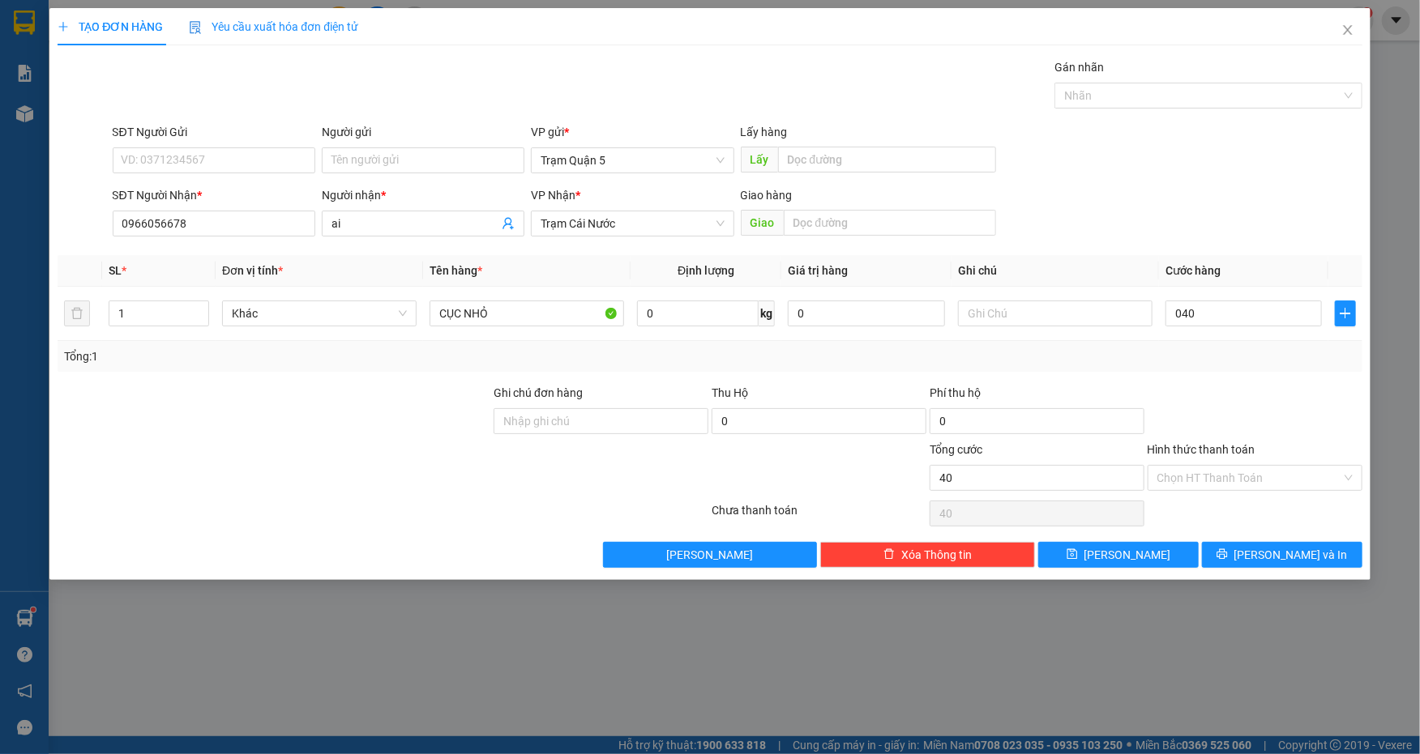
type input "40.000"
click at [1293, 152] on div "SĐT Người Gửi VD: 0371234567 Người gửi Tên người gửi VP gửi * Trạm Quận 5 Lấy h…" at bounding box center [737, 151] width 1256 height 57
click at [1276, 555] on span "[PERSON_NAME] và In" at bounding box center [1290, 555] width 113 height 18
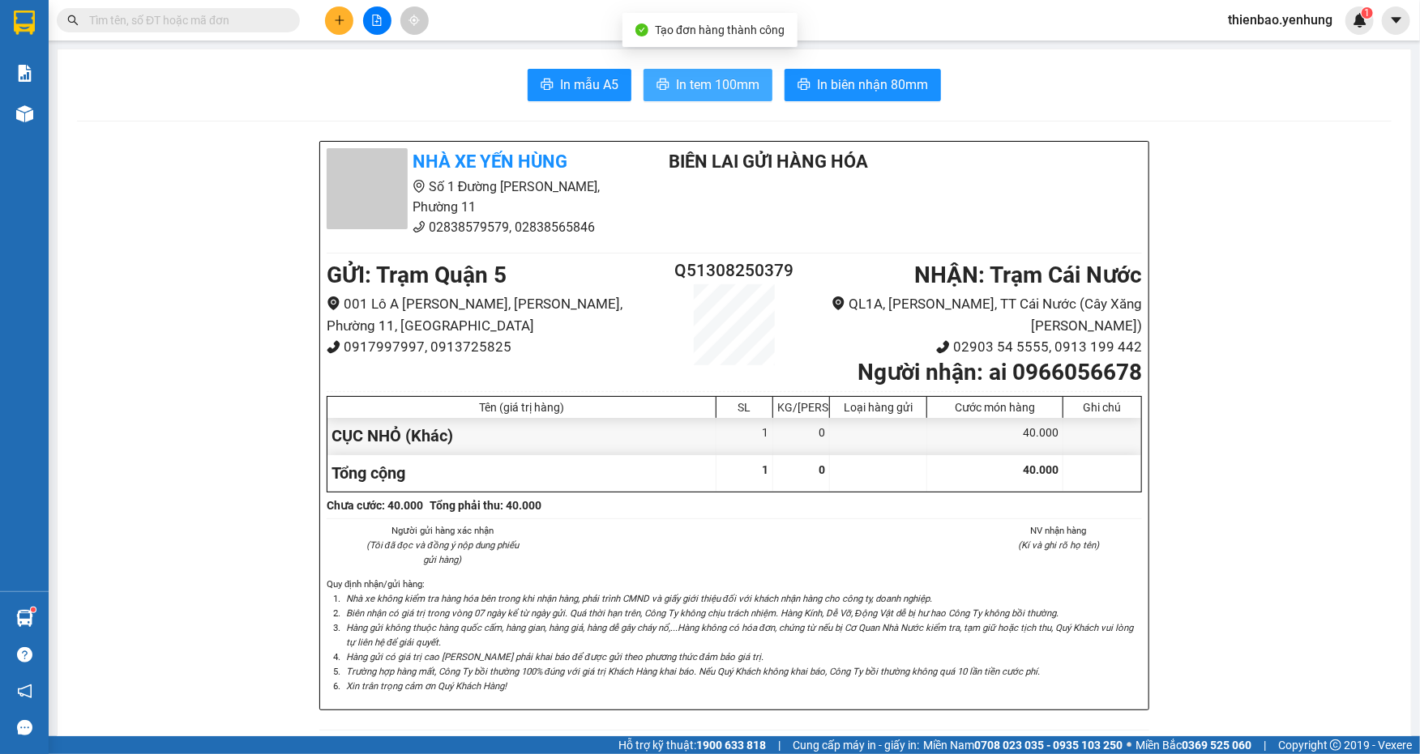
click at [733, 85] on span "In tem 100mm" at bounding box center [717, 85] width 83 height 20
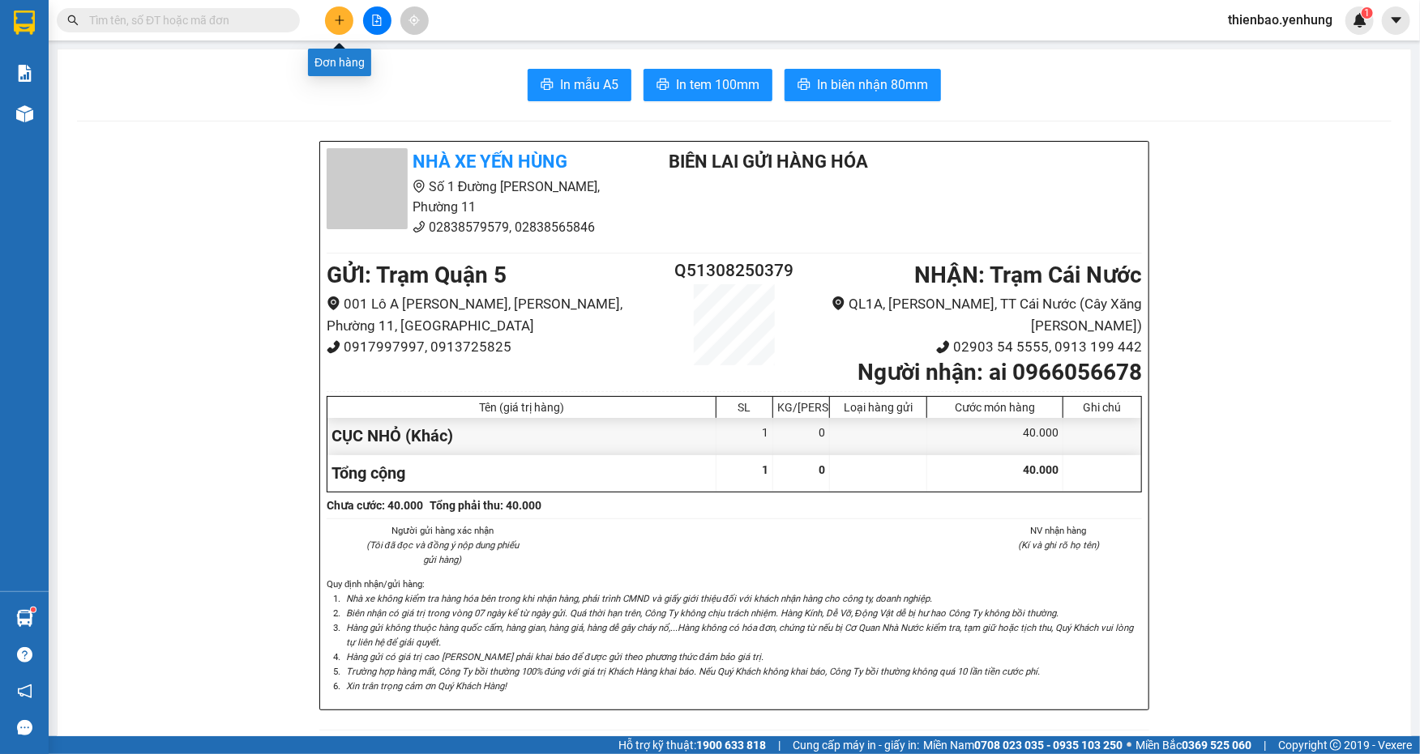
click at [336, 26] on button at bounding box center [339, 20] width 28 height 28
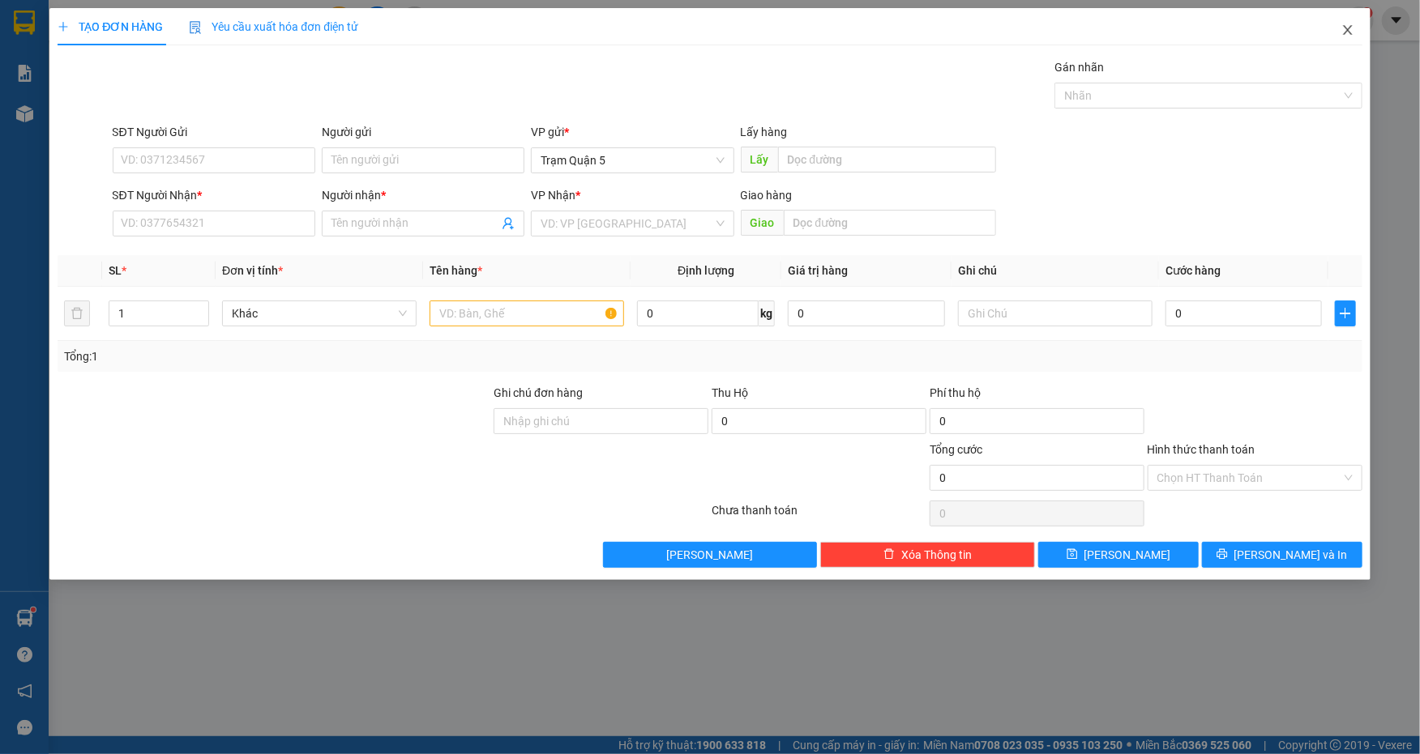
click at [1341, 25] on icon "close" at bounding box center [1347, 30] width 13 height 13
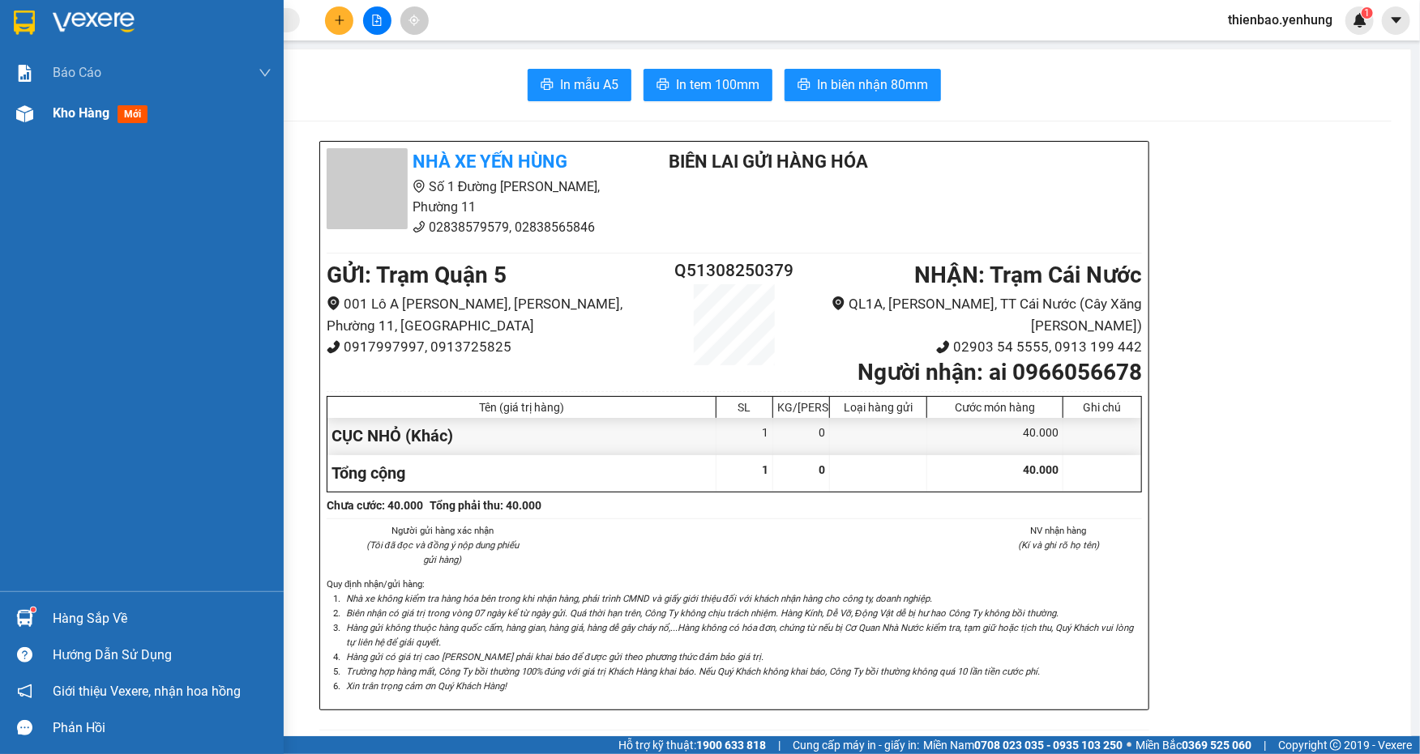
click at [18, 115] on img at bounding box center [24, 113] width 17 height 17
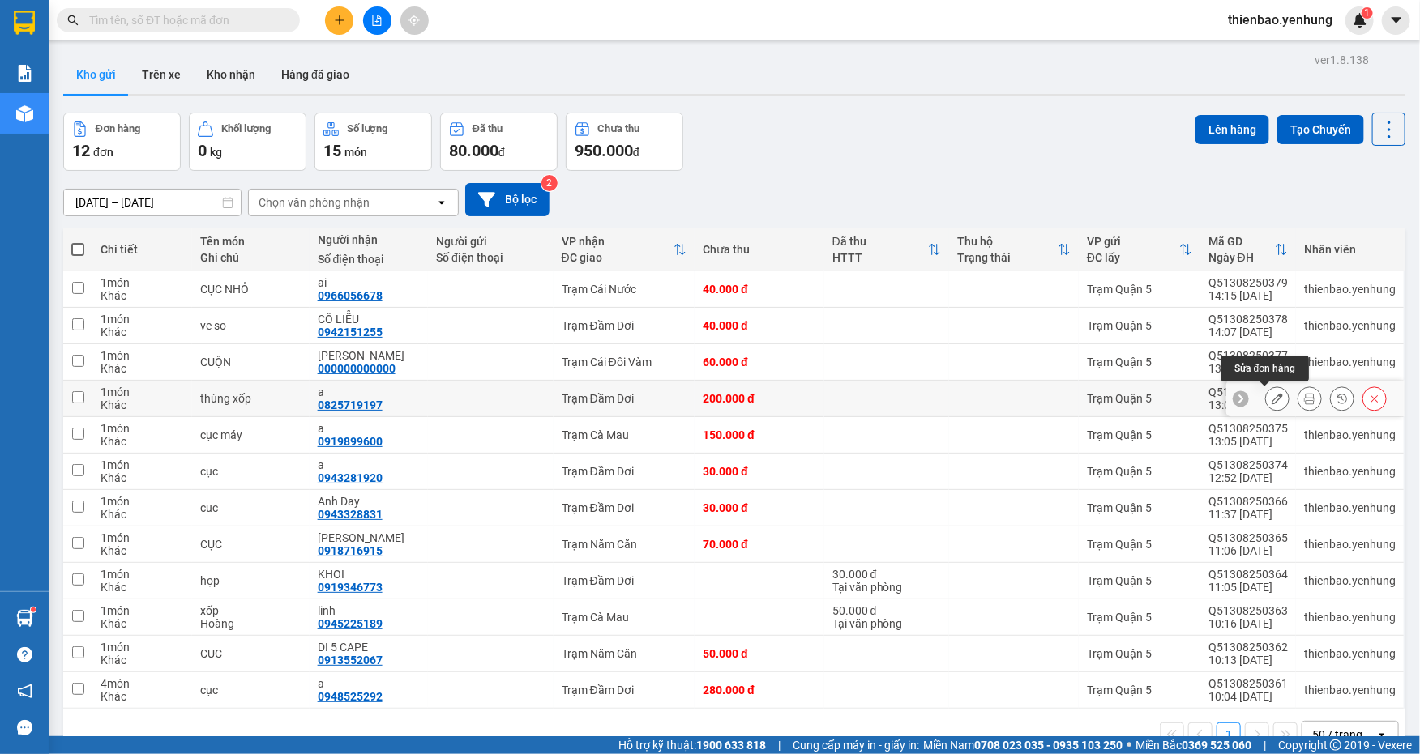
click at [1272, 401] on icon at bounding box center [1277, 398] width 11 height 11
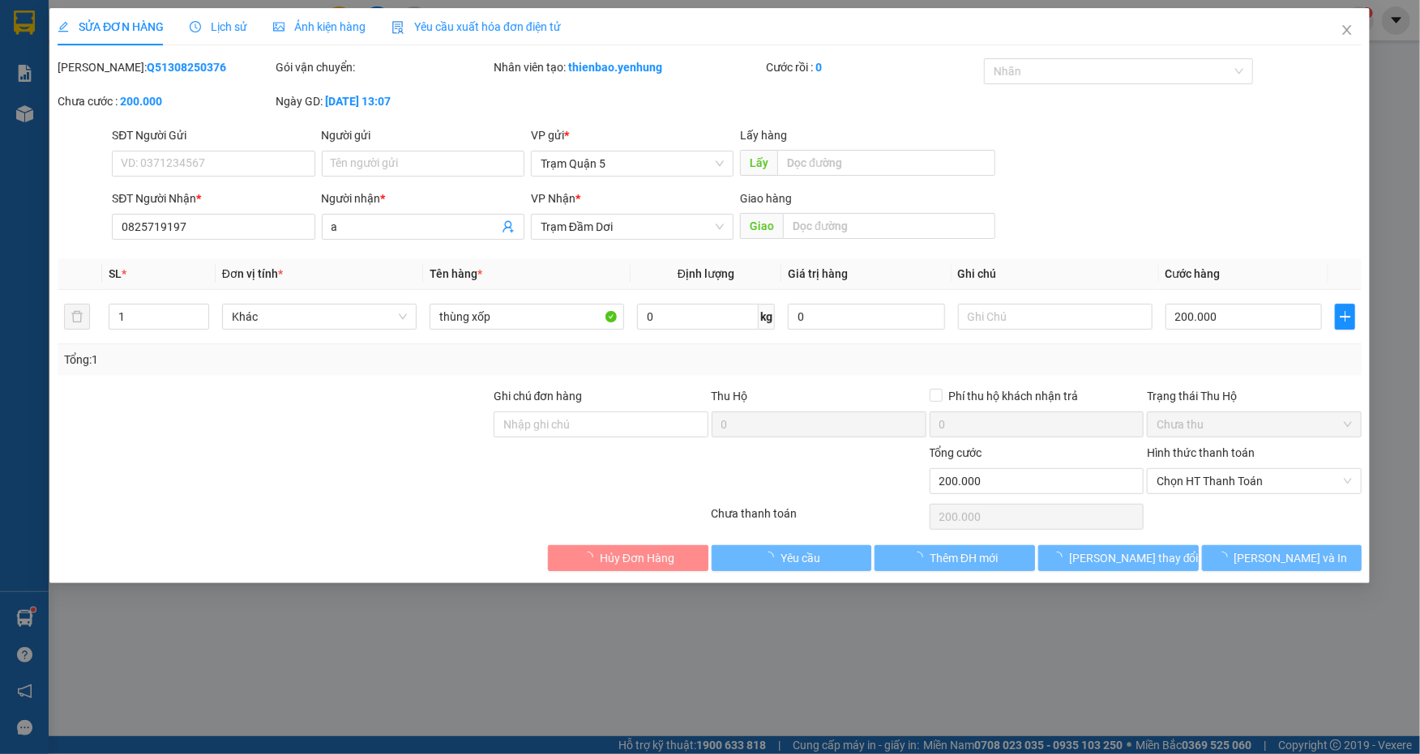
type input "0825719197"
type input "a"
type input "200.000"
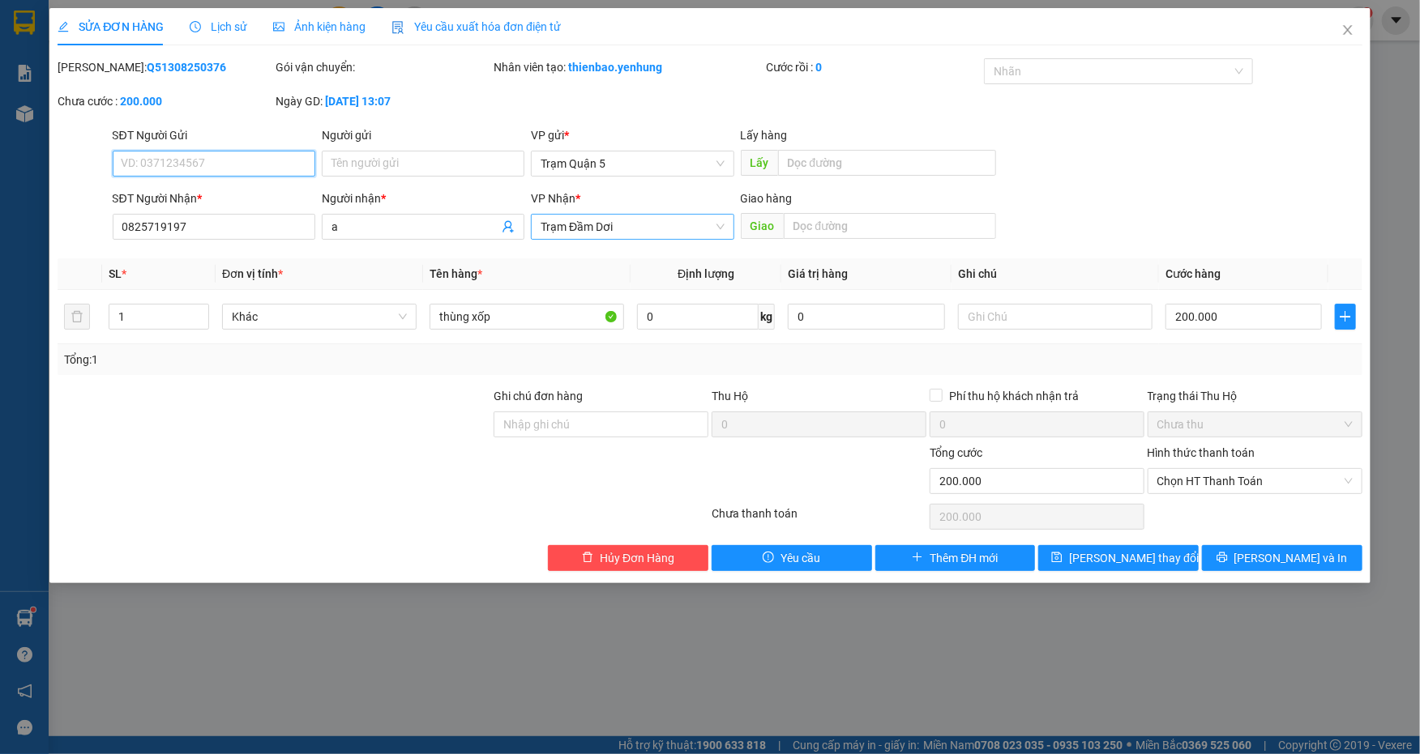
click at [718, 229] on span "Trạm Đầm Dơi" at bounding box center [632, 227] width 183 height 24
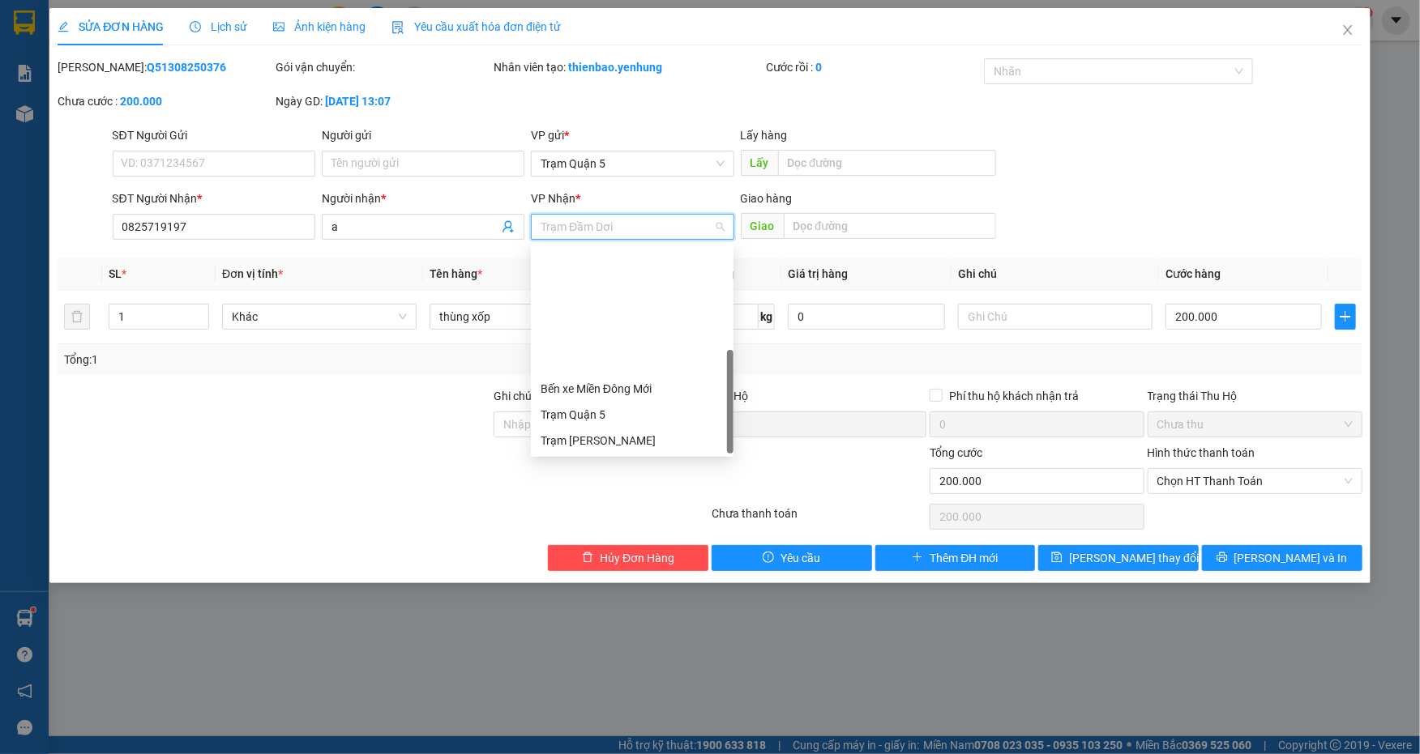
scroll to position [155, 0]
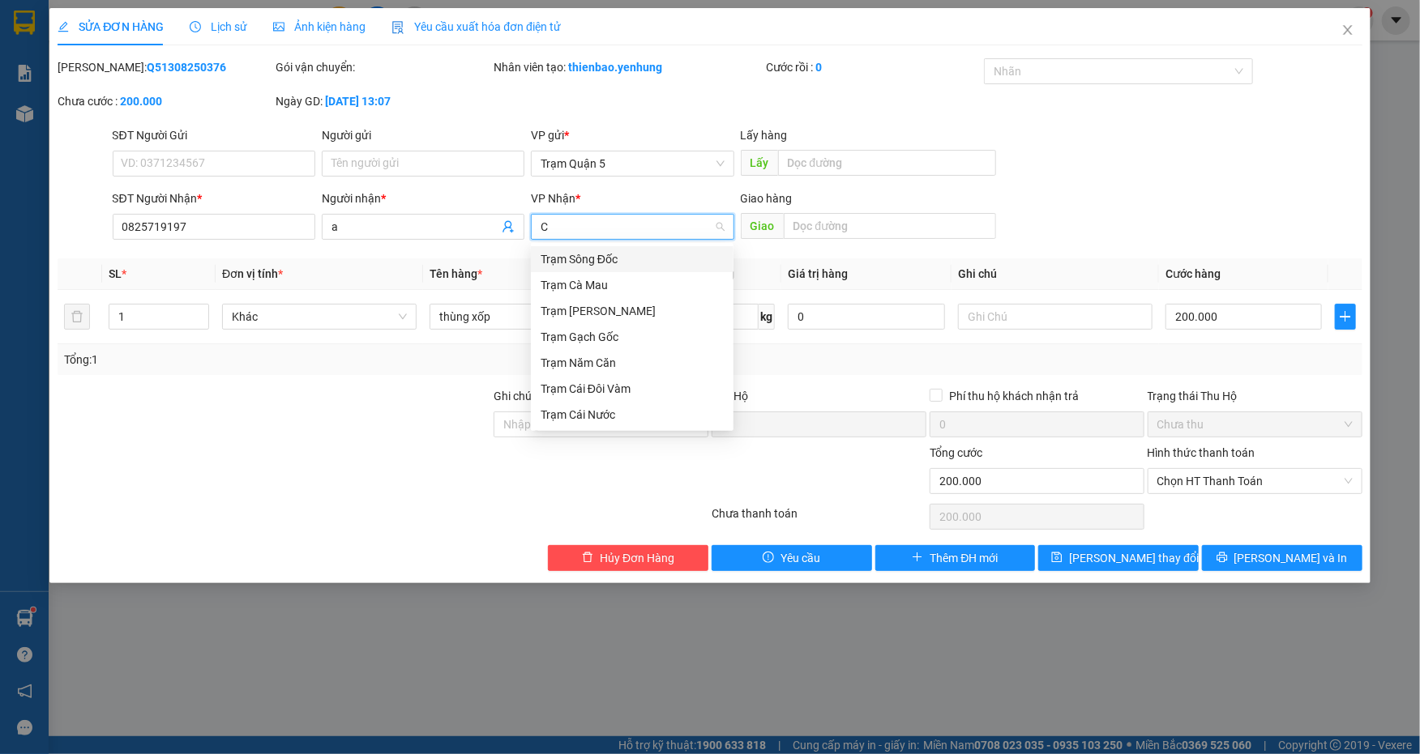
type input "CA"
click at [681, 258] on div "Trạm Cà Mau" at bounding box center [632, 259] width 183 height 18
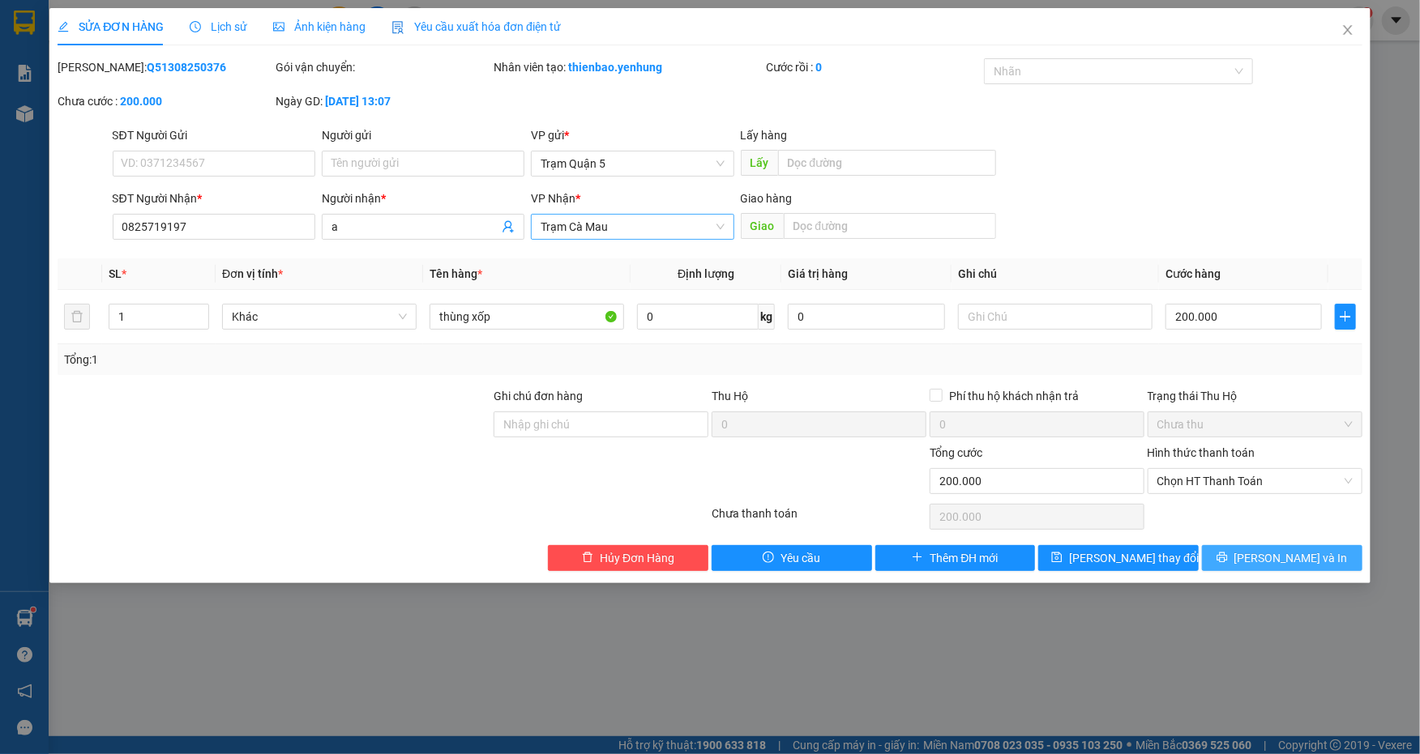
click at [1263, 554] on button "[PERSON_NAME] và In" at bounding box center [1282, 558] width 160 height 26
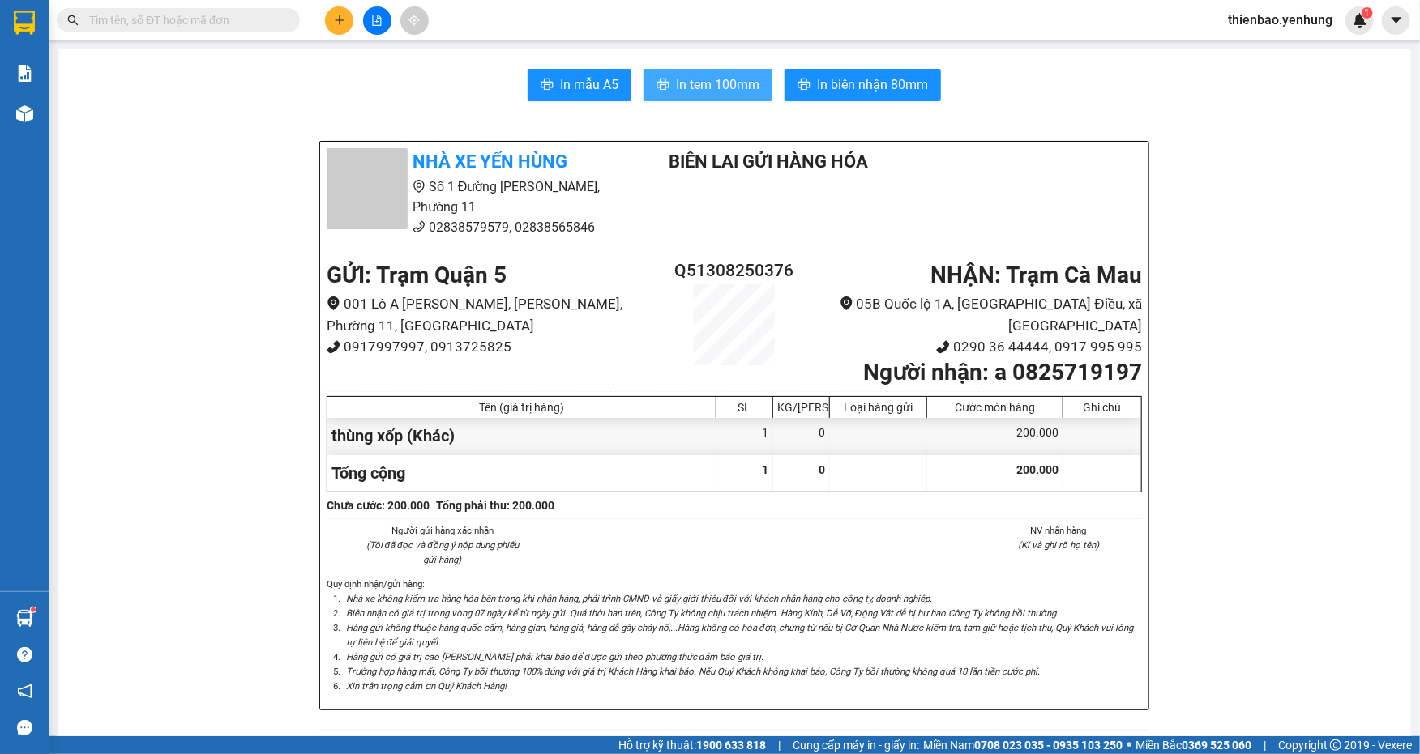
click at [737, 79] on span "In tem 100mm" at bounding box center [717, 85] width 83 height 20
click at [331, 19] on button at bounding box center [339, 20] width 28 height 28
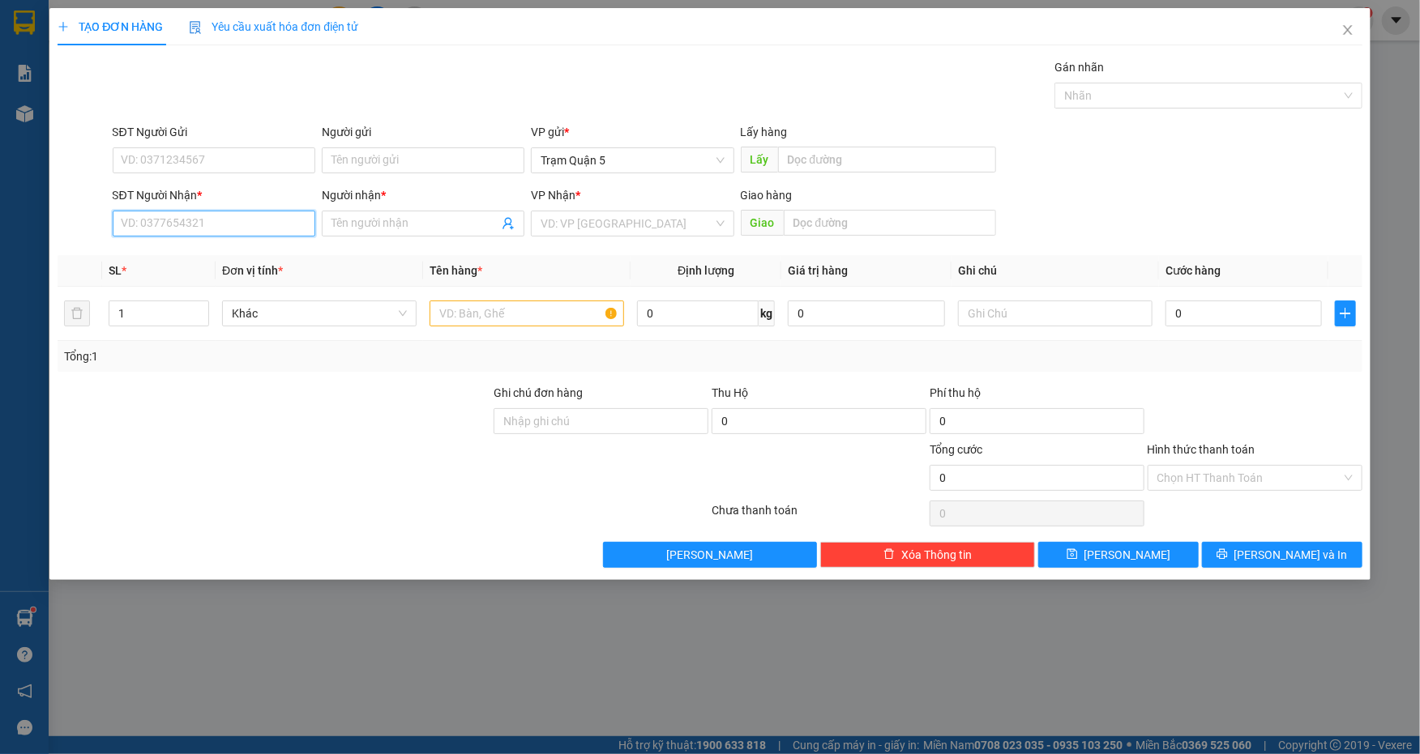
click at [237, 226] on input "SĐT Người Nhận *" at bounding box center [214, 224] width 203 height 26
type input "0835649967"
click at [260, 262] on div "0835649967 - [PERSON_NAME]" at bounding box center [213, 256] width 183 height 18
type input "[PERSON_NAME]"
type input "50.000"
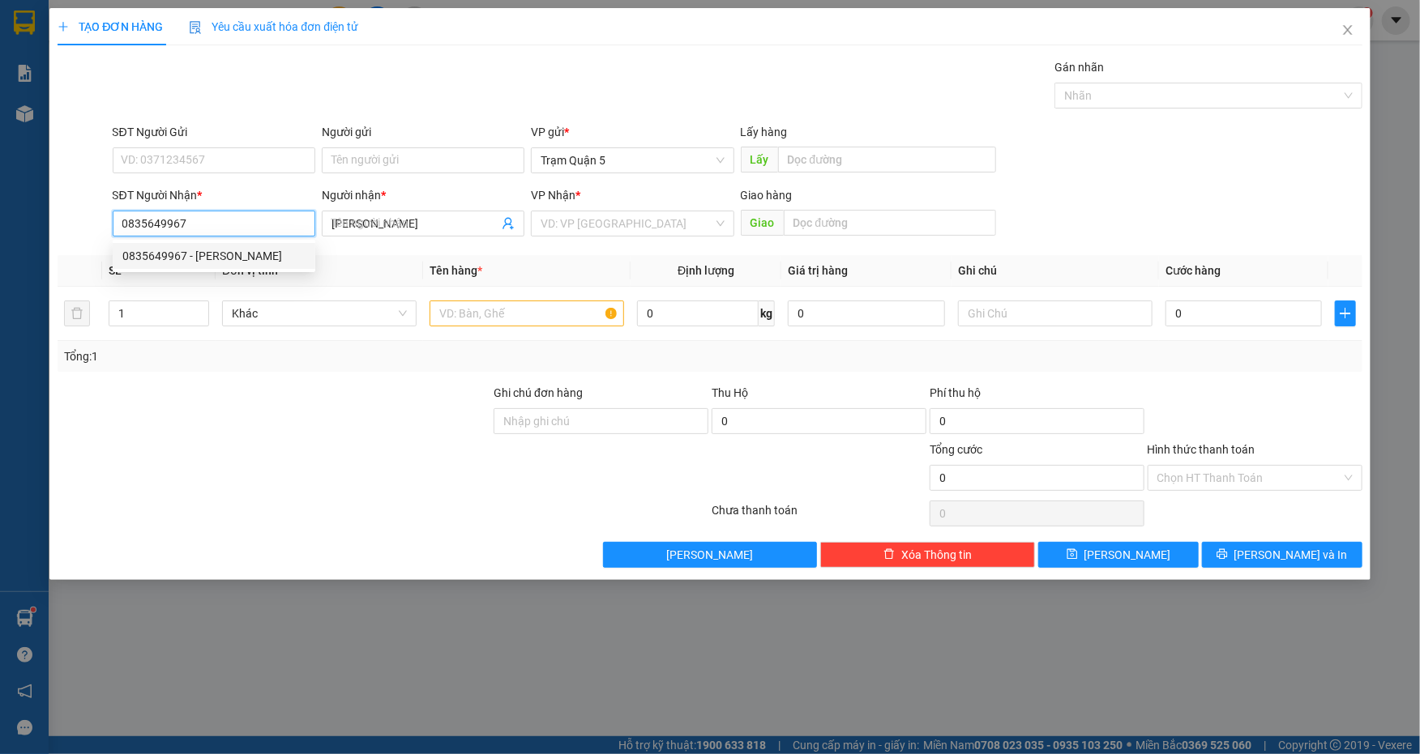
type input "50.000"
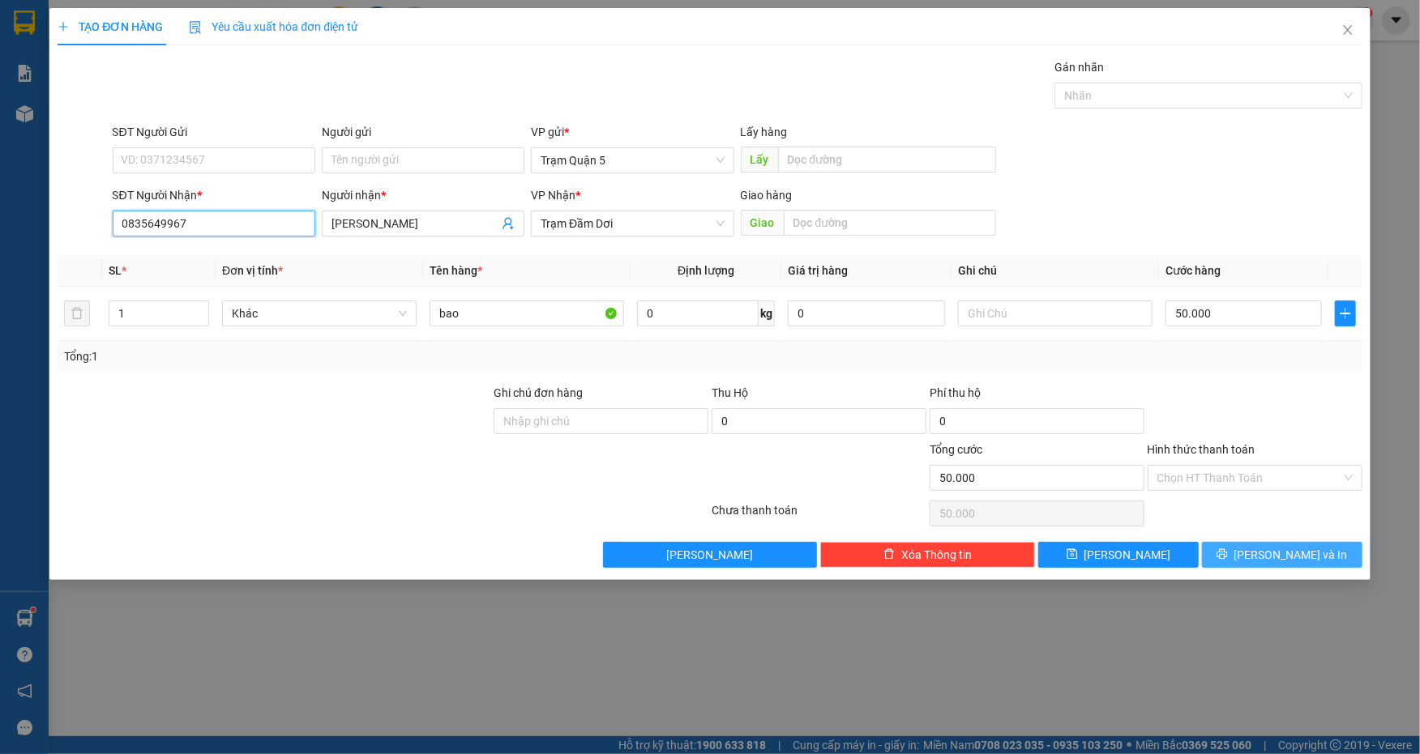
type input "0835649967"
click at [1307, 548] on span "[PERSON_NAME] và In" at bounding box center [1290, 555] width 113 height 18
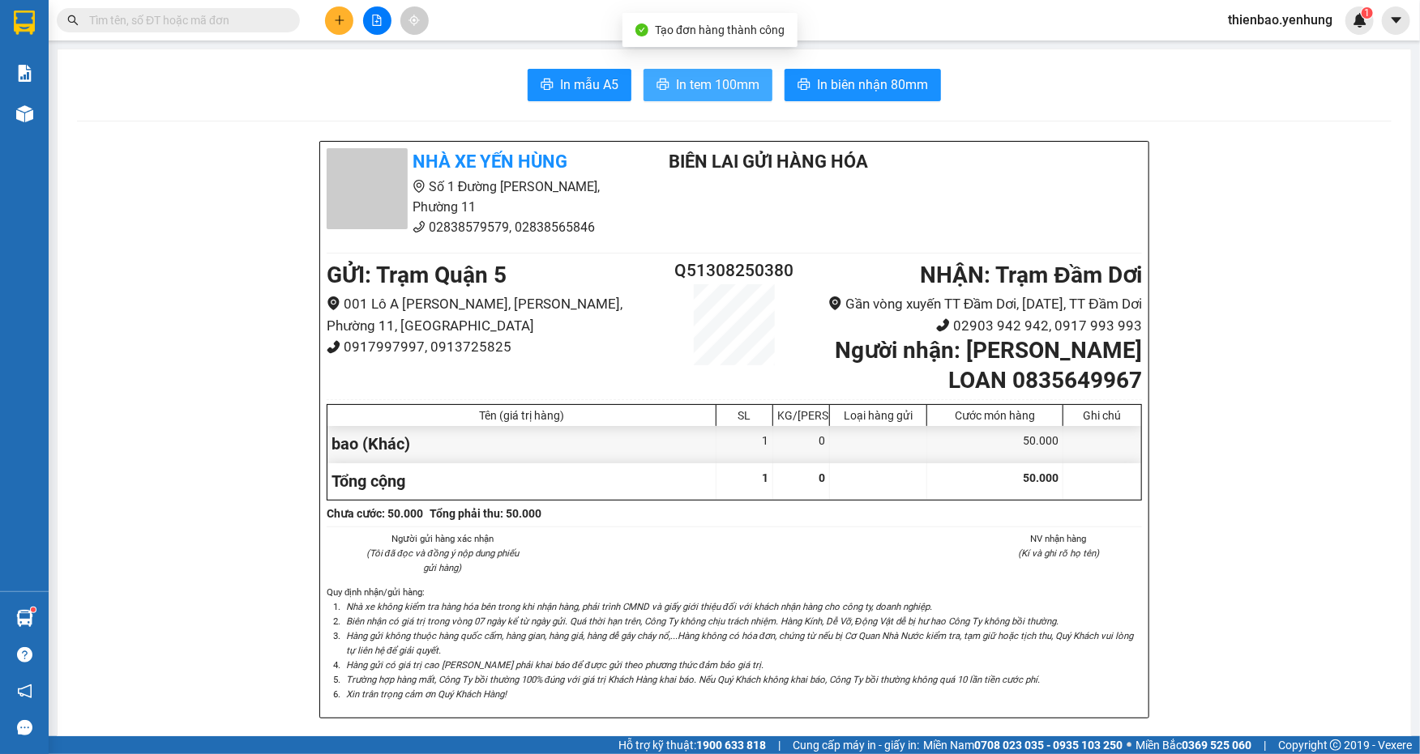
click at [713, 84] on span "In tem 100mm" at bounding box center [717, 85] width 83 height 20
